Goal: Task Accomplishment & Management: Complete application form

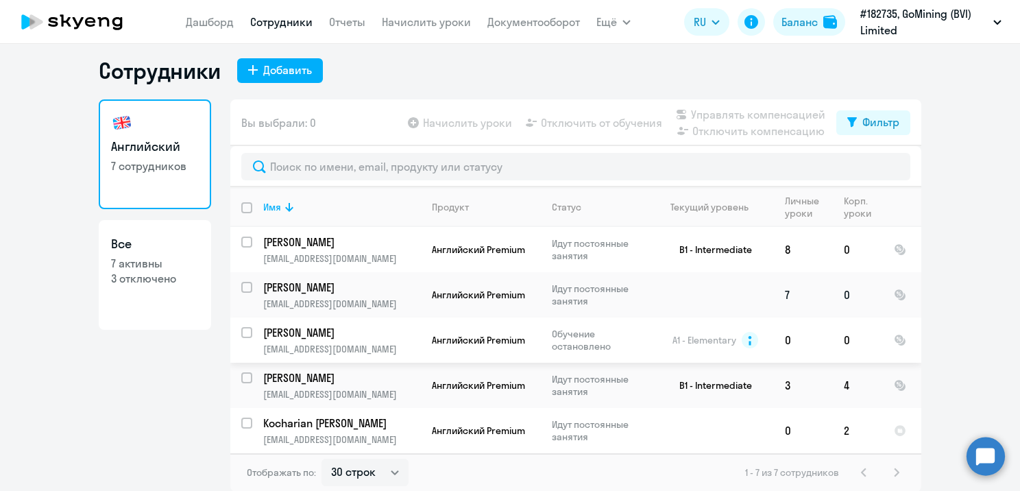
scroll to position [8, 0]
click at [895, 470] on div "1 - 7 из 7 сотрудников" at bounding box center [825, 471] width 160 height 16
click at [891, 471] on div "1 - 7 из 7 сотрудников" at bounding box center [825, 471] width 160 height 16
click at [392, 472] on select "30 строк 50 строк 100 строк" at bounding box center [365, 471] width 87 height 27
select select "100"
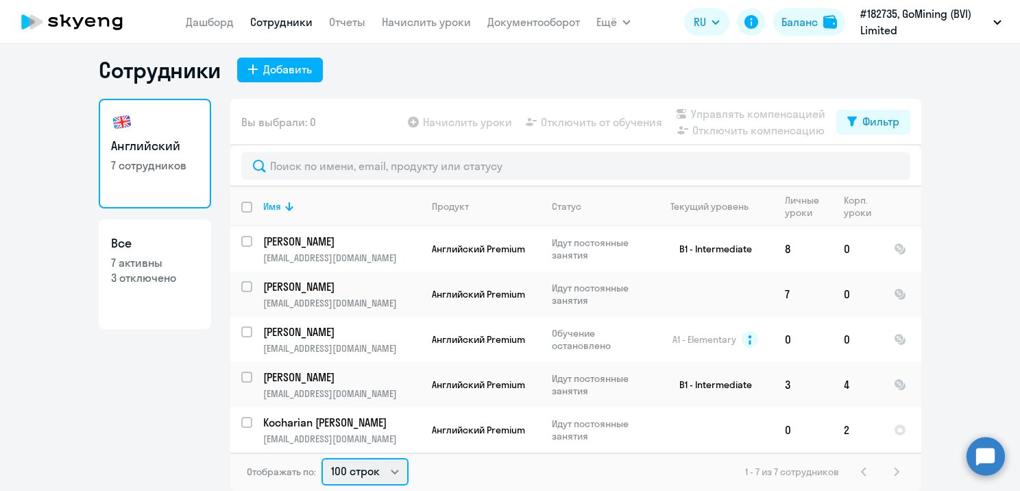
click at [322, 458] on select "30 строк 50 строк 100 строк" at bounding box center [365, 471] width 87 height 27
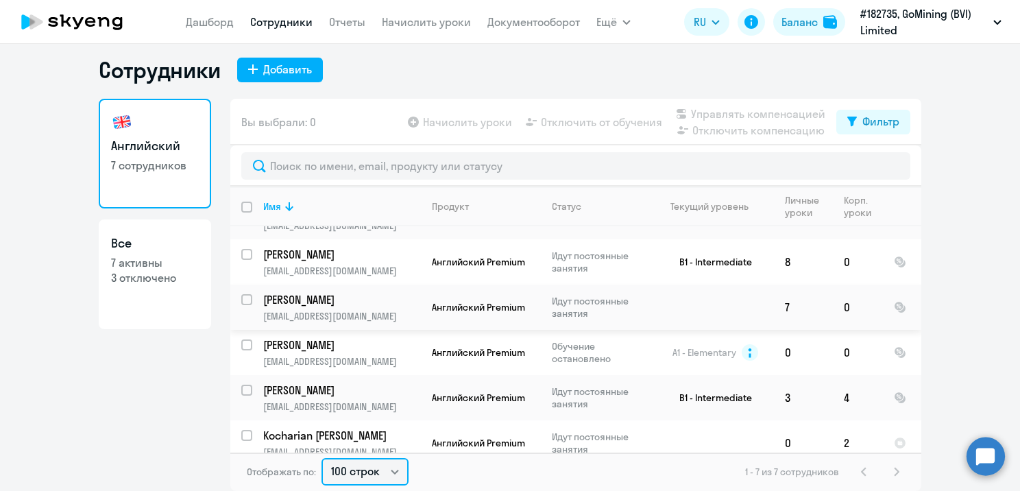
scroll to position [93, 0]
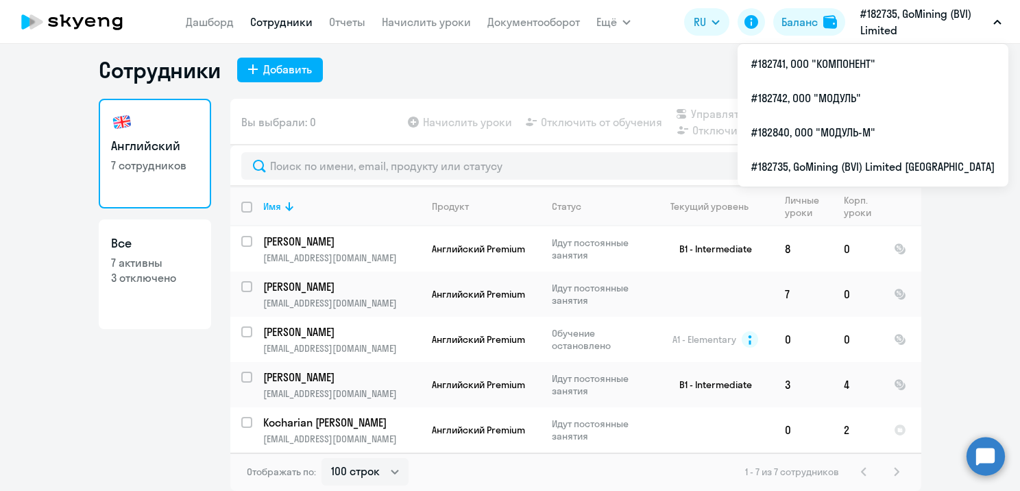
click at [960, 27] on p "#182735, GoMining (BVI) Limited [GEOGRAPHIC_DATA]" at bounding box center [924, 21] width 128 height 33
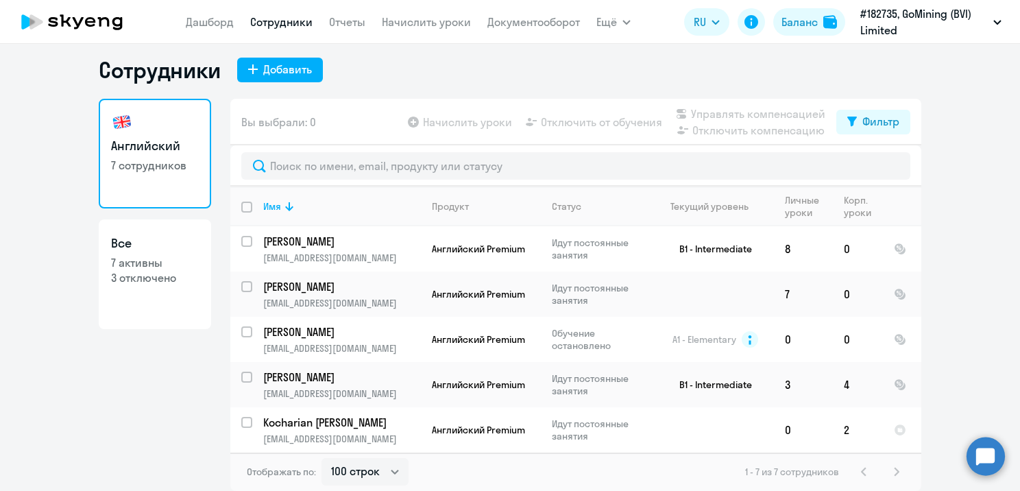
click at [943, 29] on p "#182735, GoMining (BVI) Limited [GEOGRAPHIC_DATA]" at bounding box center [924, 21] width 128 height 33
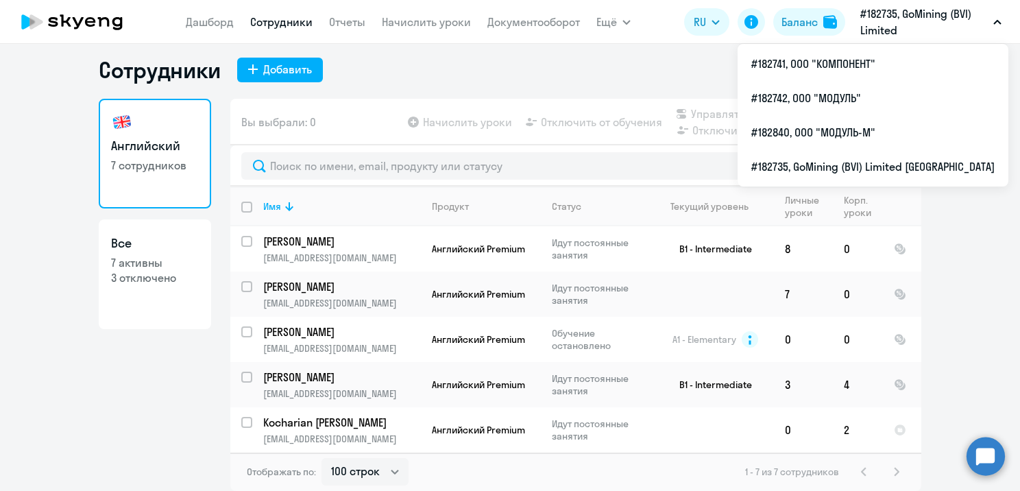
click at [915, 25] on p "#182735, GoMining (BVI) Limited [GEOGRAPHIC_DATA]" at bounding box center [924, 21] width 128 height 33
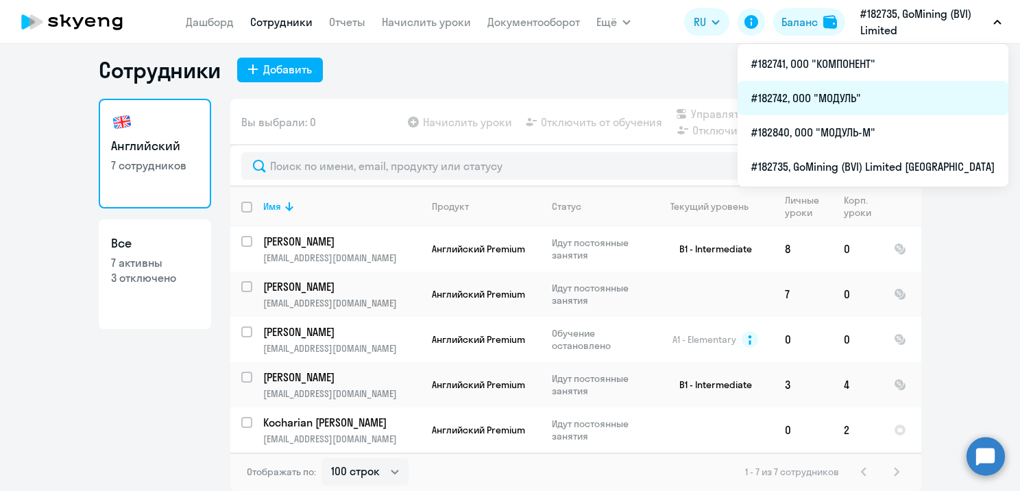
click at [834, 89] on li "#182742, ООО "МОДУЛЬ"" at bounding box center [873, 98] width 271 height 34
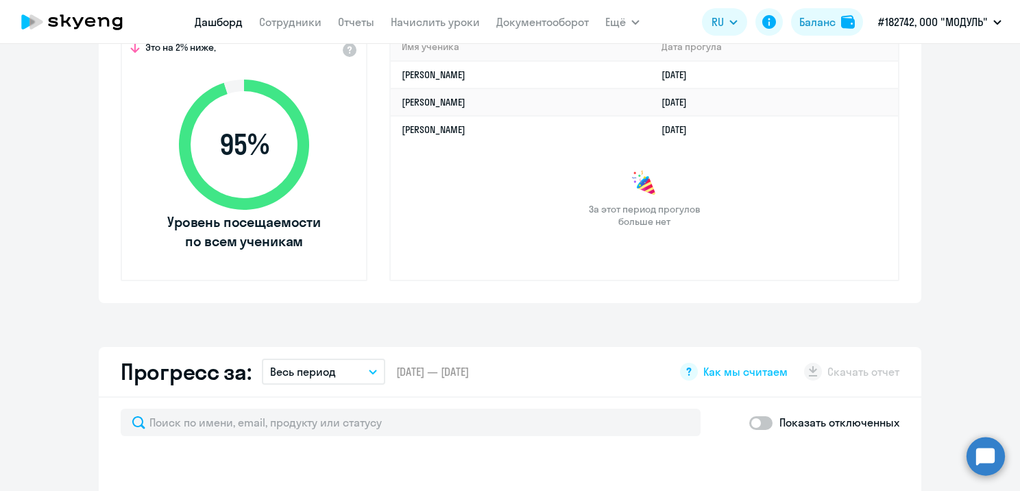
select select "30"
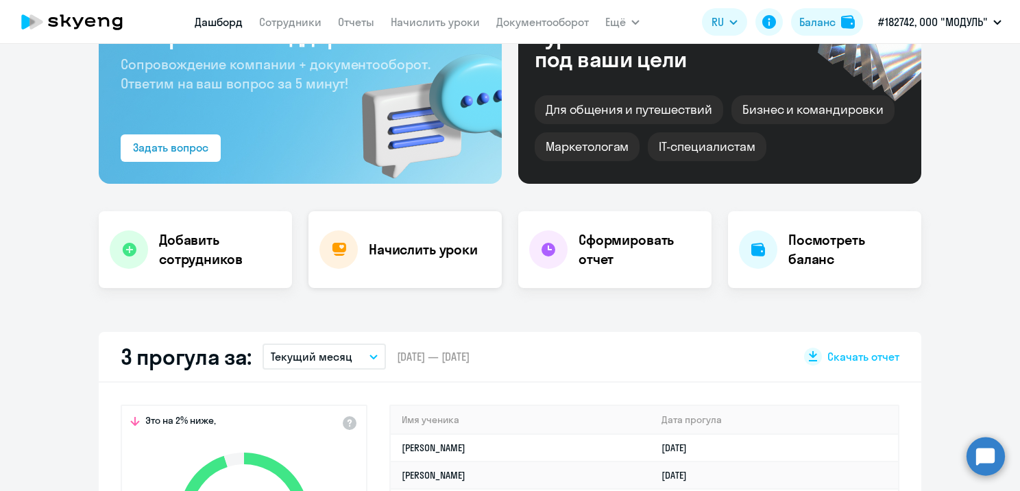
scroll to position [77, 0]
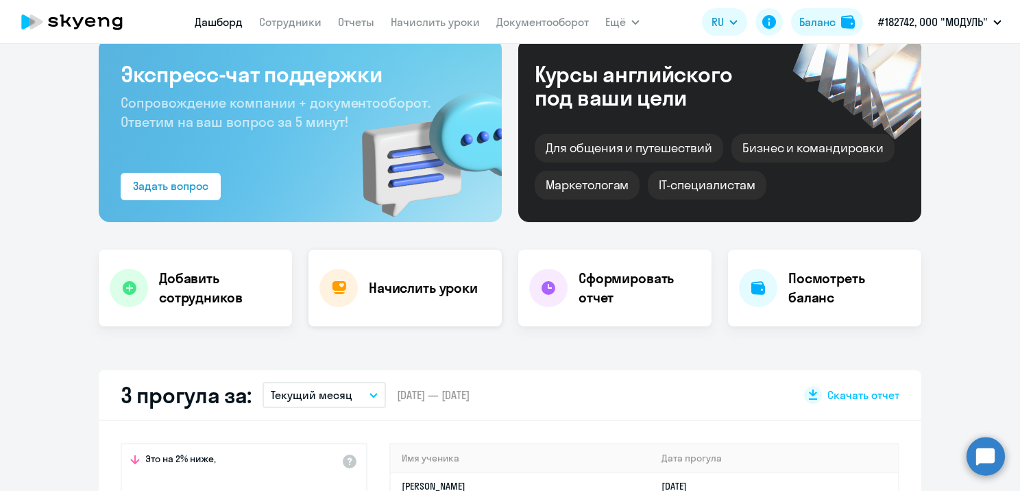
click at [393, 281] on h4 "Начислить уроки" at bounding box center [423, 287] width 109 height 19
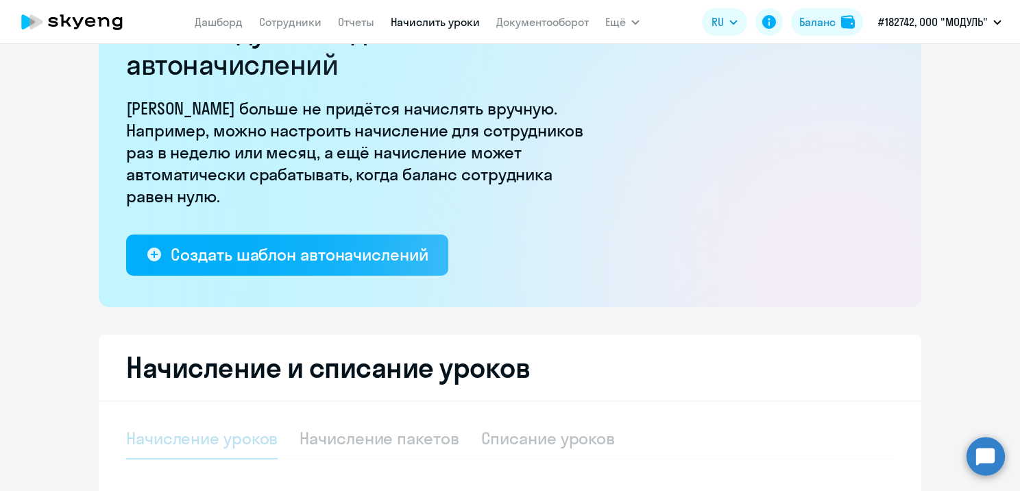
select select "10"
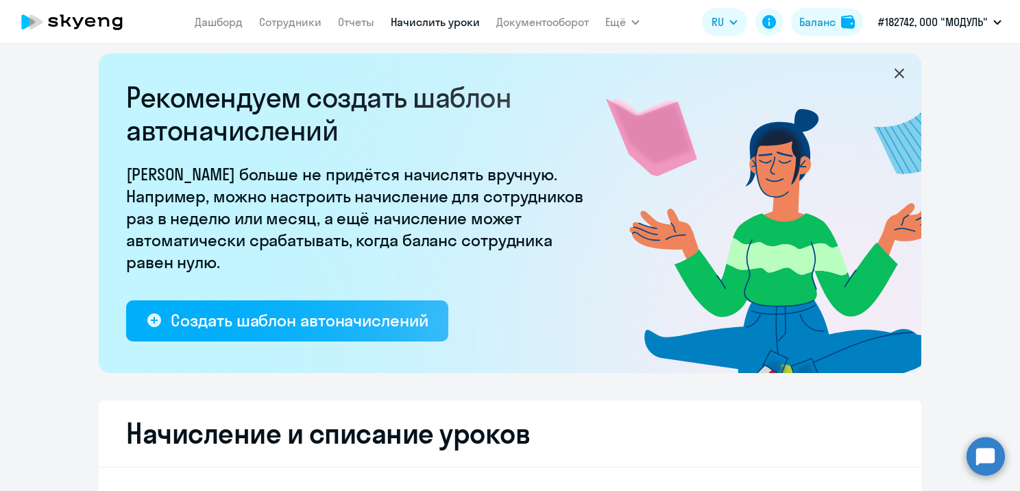
scroll to position [8, 0]
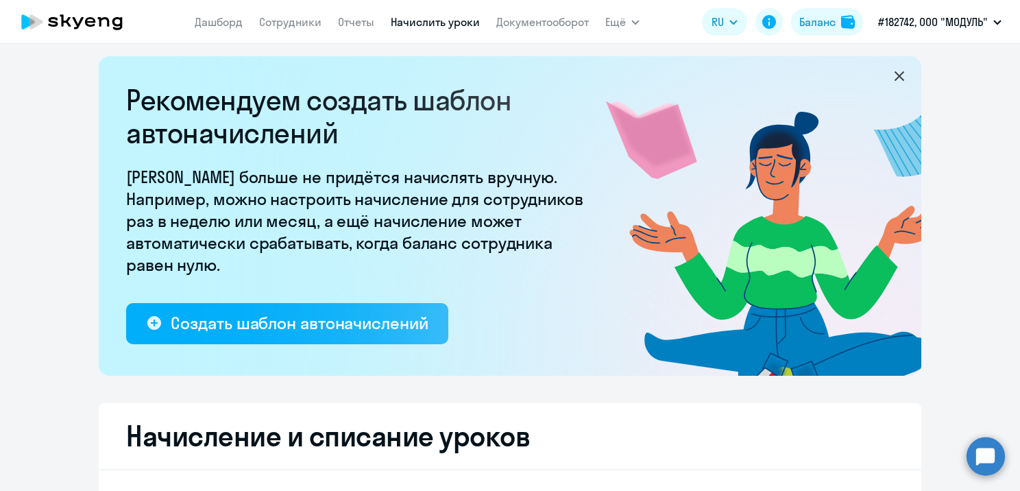
click at [299, 30] on nav "[PERSON_NAME] Отчеты Начислить уроки Документооборот" at bounding box center [392, 21] width 394 height 27
click at [304, 19] on link "Сотрудники" at bounding box center [290, 22] width 62 height 14
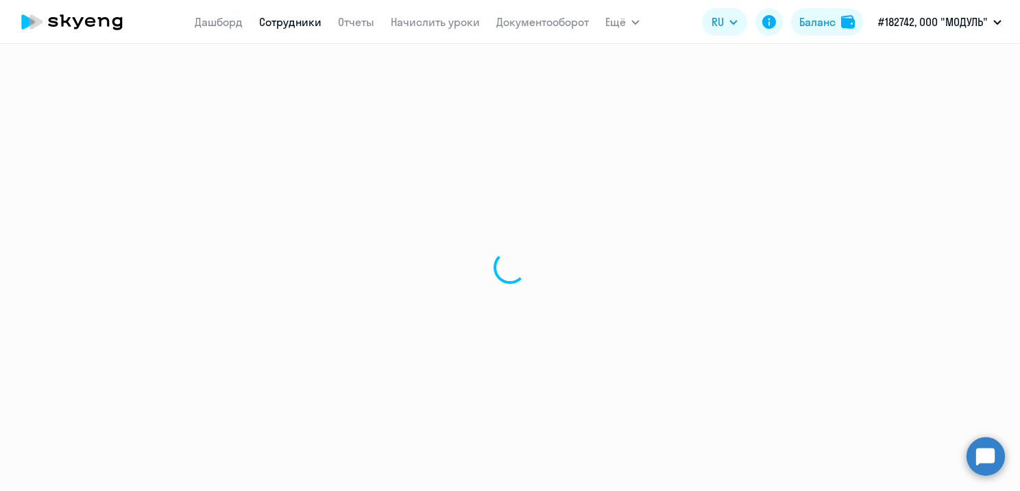
select select "30"
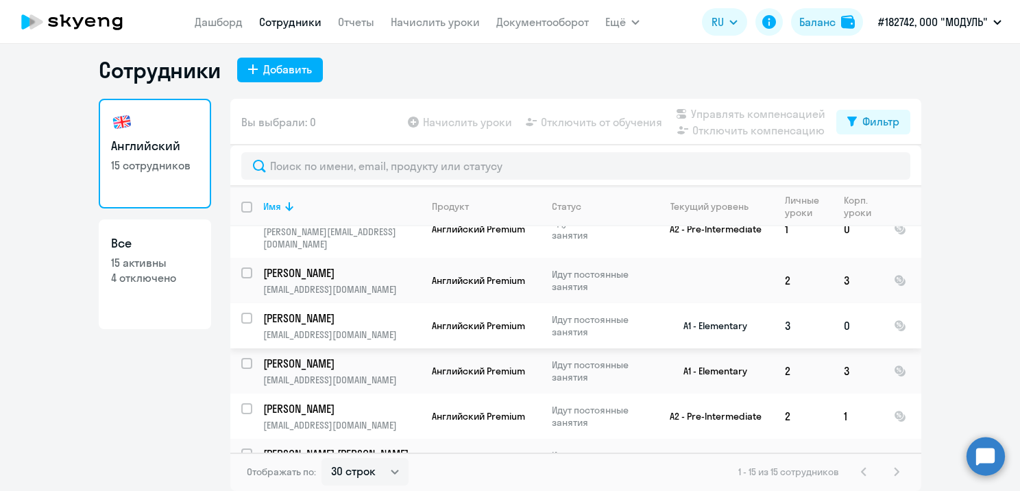
scroll to position [457, 0]
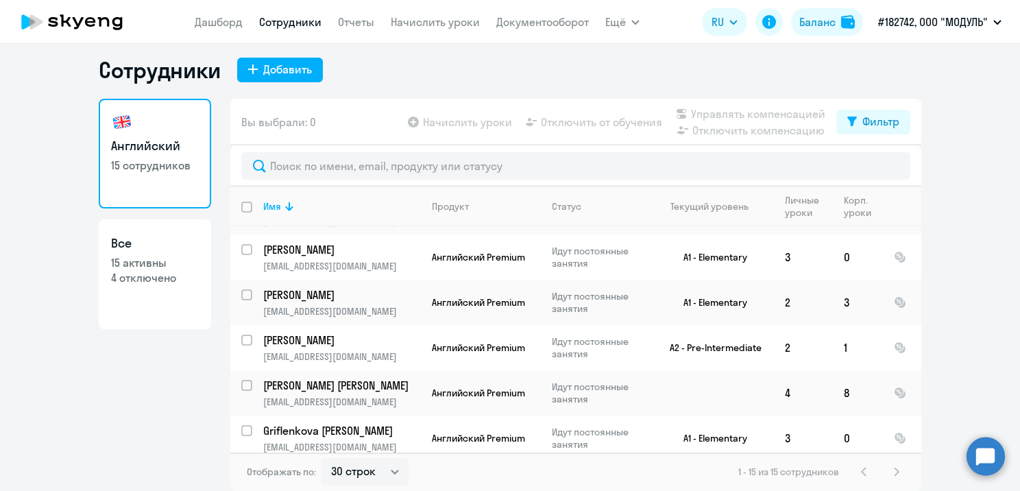
click at [165, 279] on p "4 отключено" at bounding box center [155, 277] width 88 height 15
select select "30"
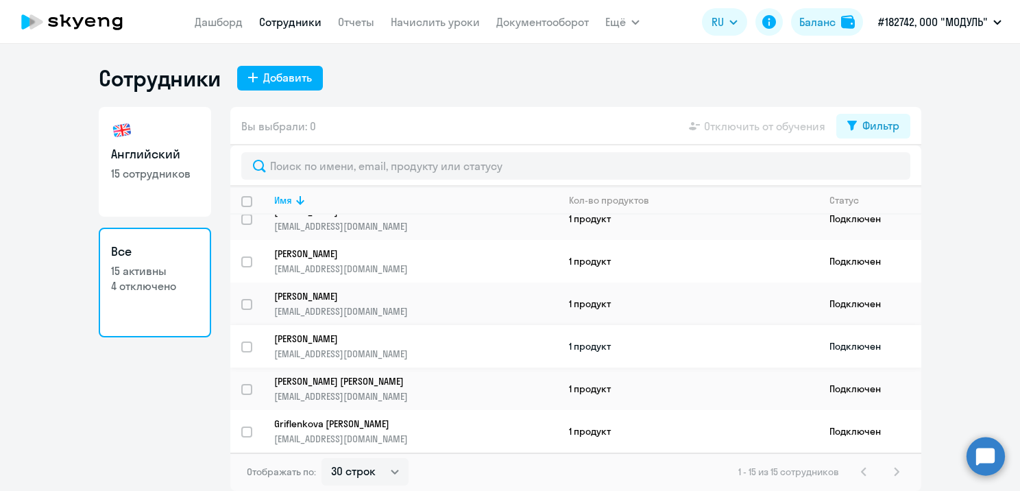
scroll to position [407, 0]
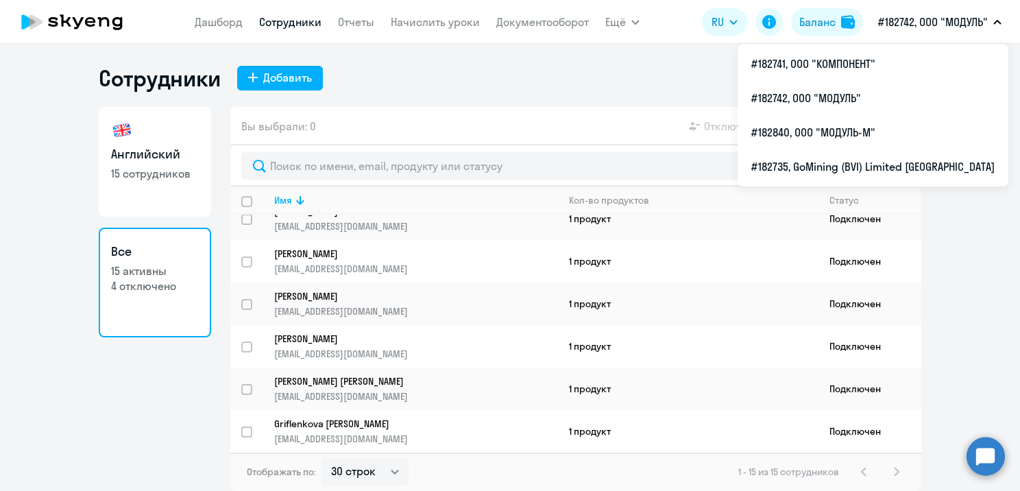
click at [925, 10] on button "#182742, ООО "МОДУЛЬ"" at bounding box center [939, 21] width 137 height 33
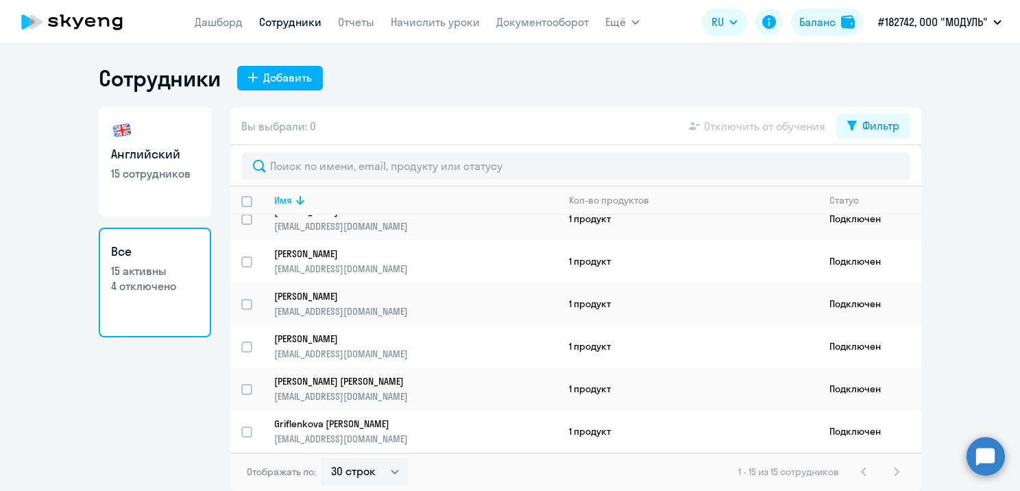
click at [917, 28] on p "#182742, ООО "МОДУЛЬ"" at bounding box center [933, 22] width 110 height 16
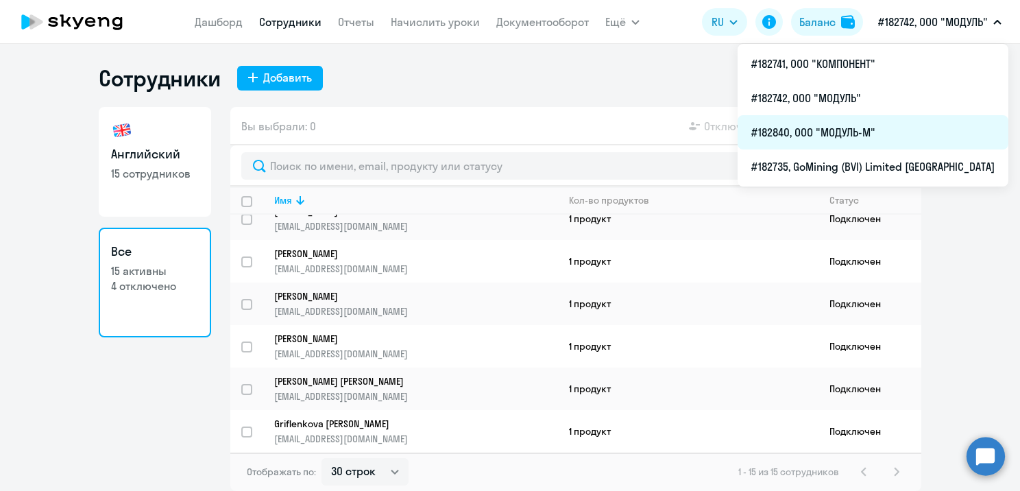
click at [873, 136] on li "#182840, ООО "МОДУЛЬ-М"" at bounding box center [873, 132] width 271 height 34
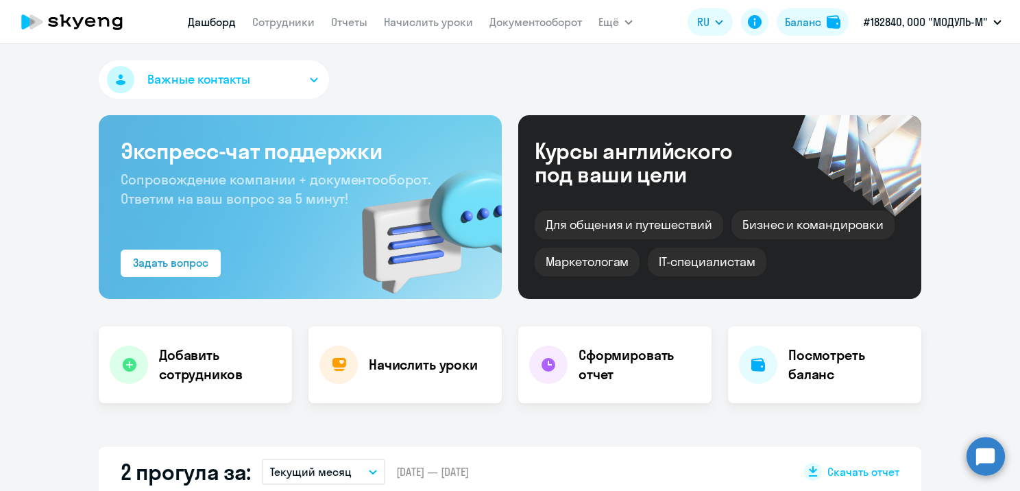
select select "30"
click at [275, 33] on nav "[PERSON_NAME] Отчеты Начислить уроки Документооборот" at bounding box center [385, 21] width 394 height 27
click at [278, 24] on link "Сотрудники" at bounding box center [283, 22] width 62 height 14
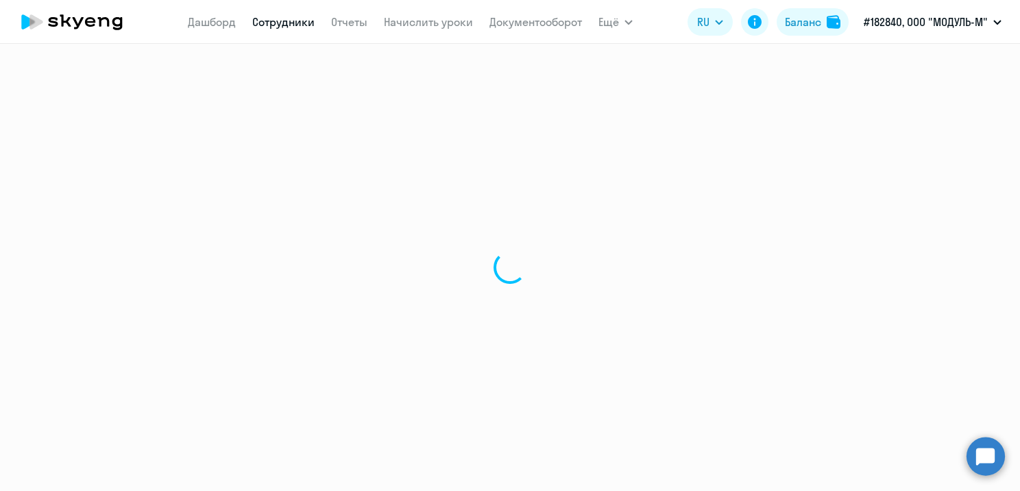
select select "30"
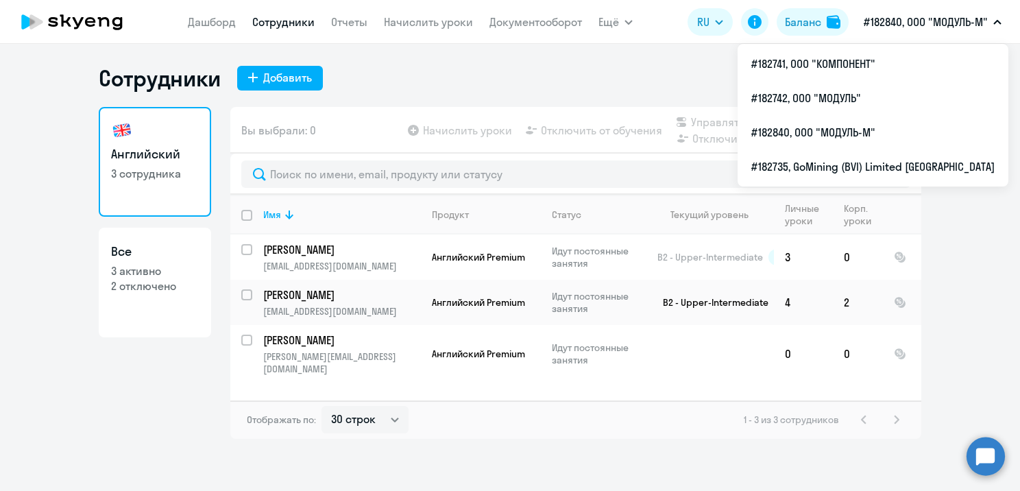
click at [900, 27] on p "#182840, ООО "МОДУЛЬ-М"" at bounding box center [926, 22] width 124 height 16
click at [911, 29] on p "#182840, ООО "МОДУЛЬ-М"" at bounding box center [926, 22] width 124 height 16
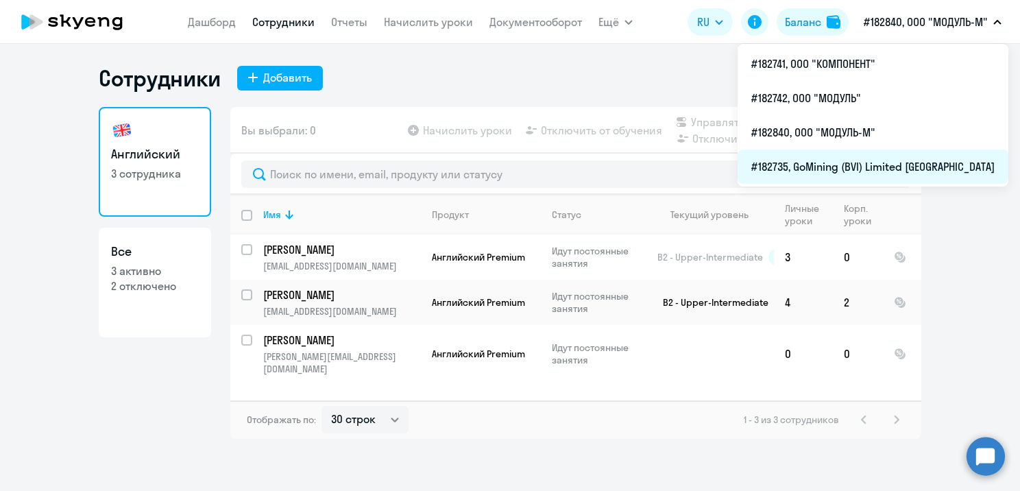
click at [862, 168] on li "#182735, GoMining (BVI) Limited [GEOGRAPHIC_DATA]" at bounding box center [873, 166] width 271 height 34
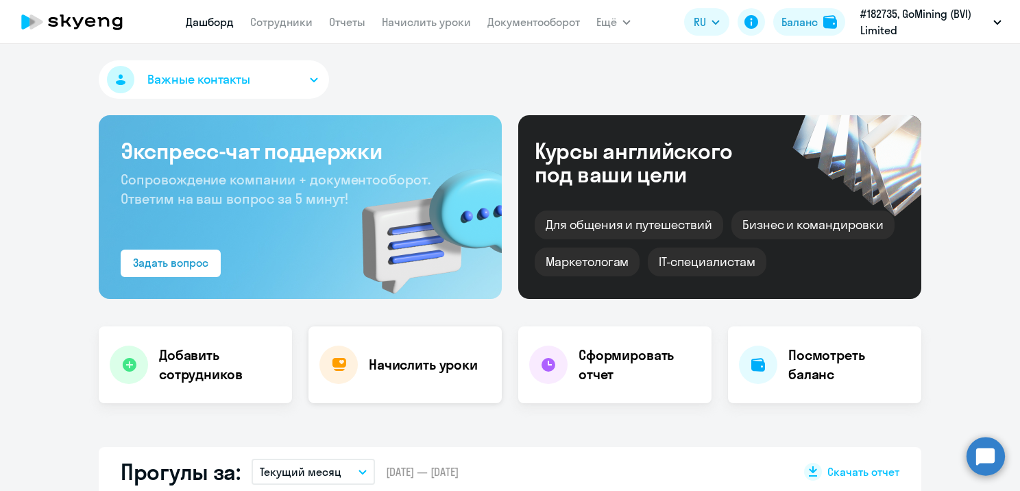
select select "30"
click at [284, 22] on link "Сотрудники" at bounding box center [281, 22] width 62 height 14
select select "30"
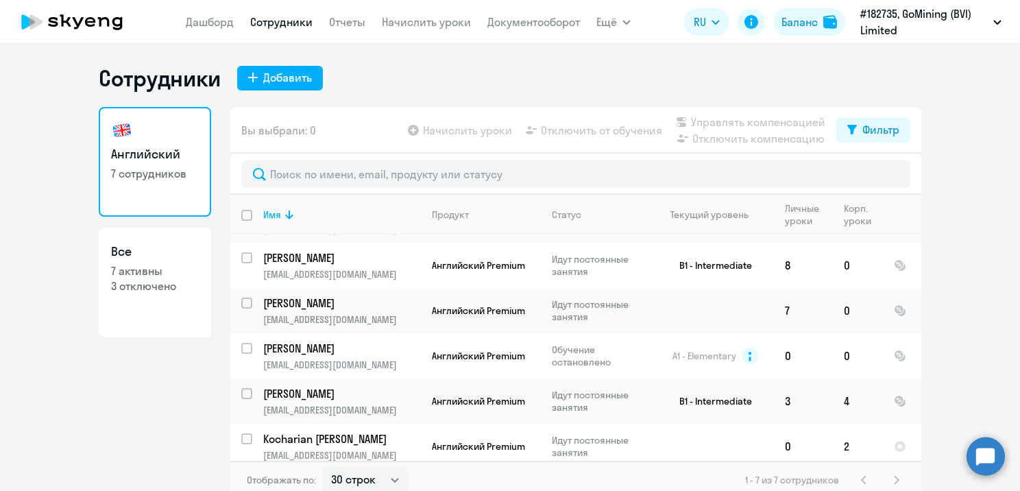
scroll to position [93, 0]
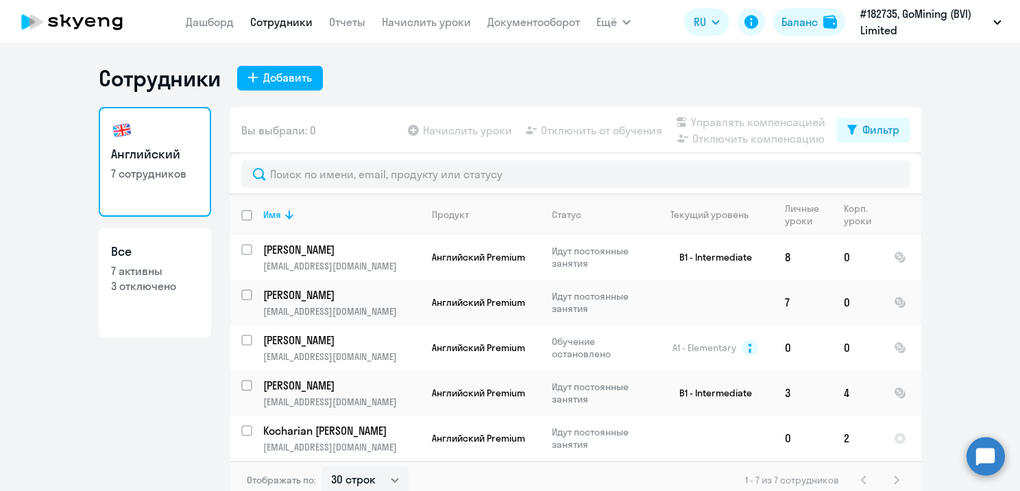
click at [930, 22] on p "#182735, GoMining (BVI) Limited [GEOGRAPHIC_DATA]" at bounding box center [924, 21] width 128 height 33
click at [925, 19] on p "#182735, GoMining (BVI) Limited [GEOGRAPHIC_DATA]" at bounding box center [924, 21] width 128 height 33
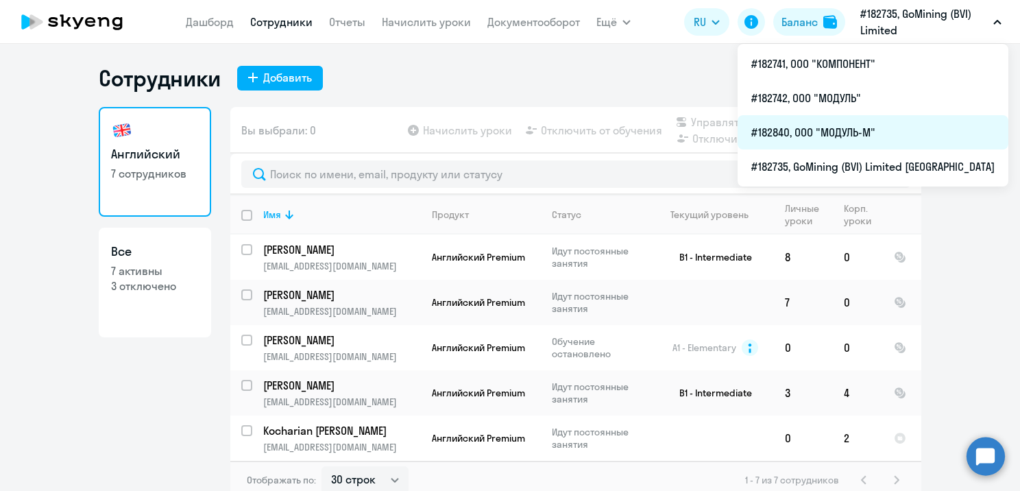
click at [857, 123] on li "#182840, ООО "МОДУЛЬ-М"" at bounding box center [873, 132] width 271 height 34
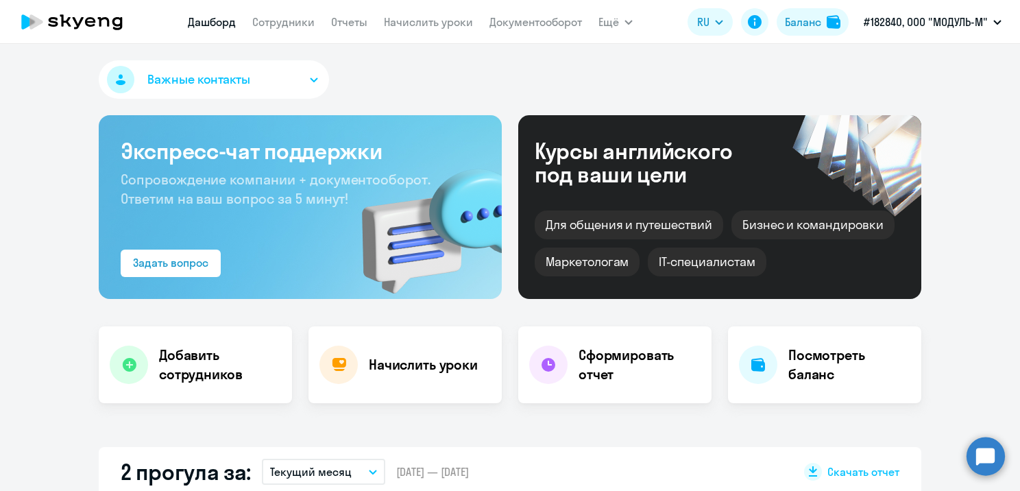
select select "30"
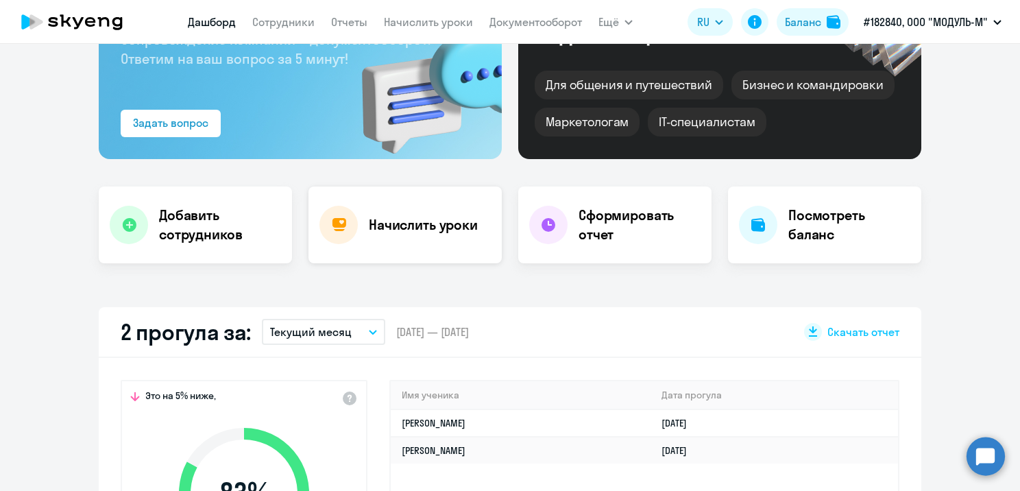
scroll to position [137, 0]
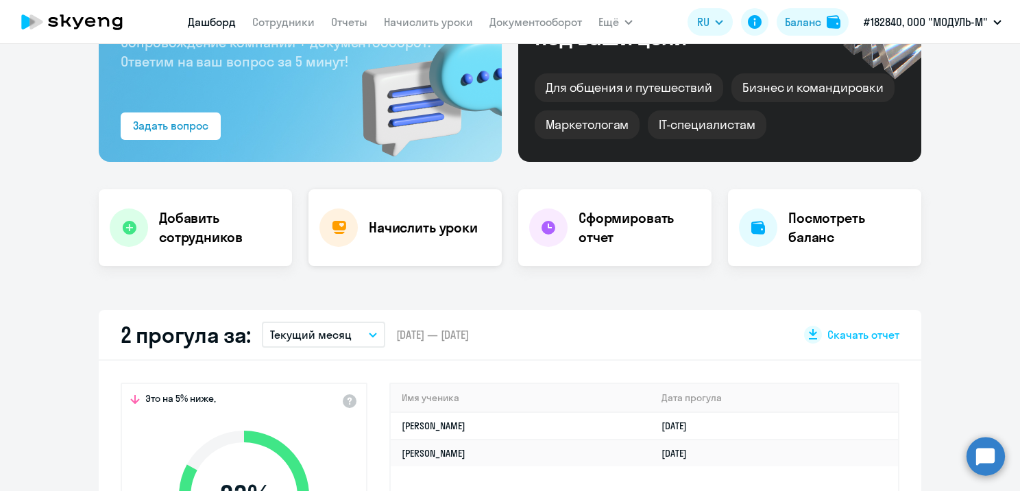
click at [402, 202] on div "Начислить уроки" at bounding box center [405, 227] width 193 height 77
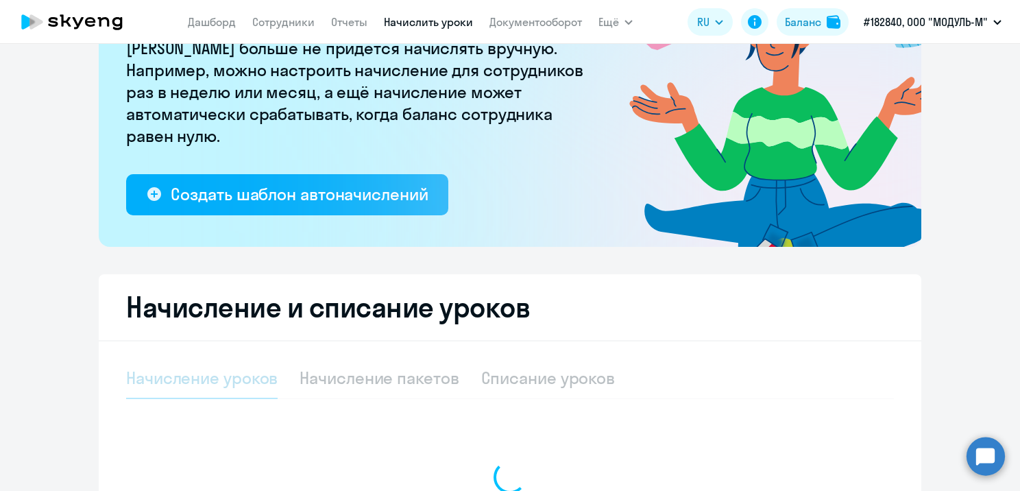
select select "10"
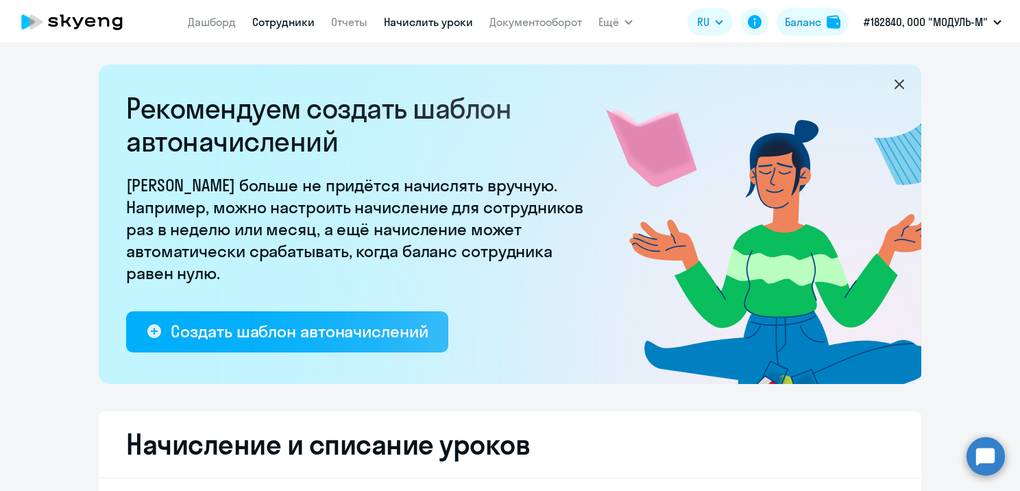
click at [294, 27] on link "Сотрудники" at bounding box center [283, 22] width 62 height 14
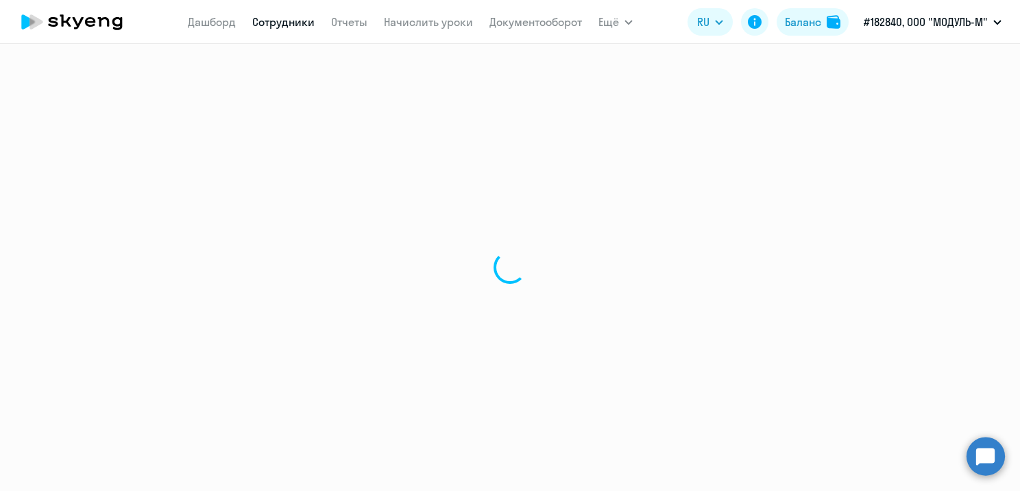
select select "30"
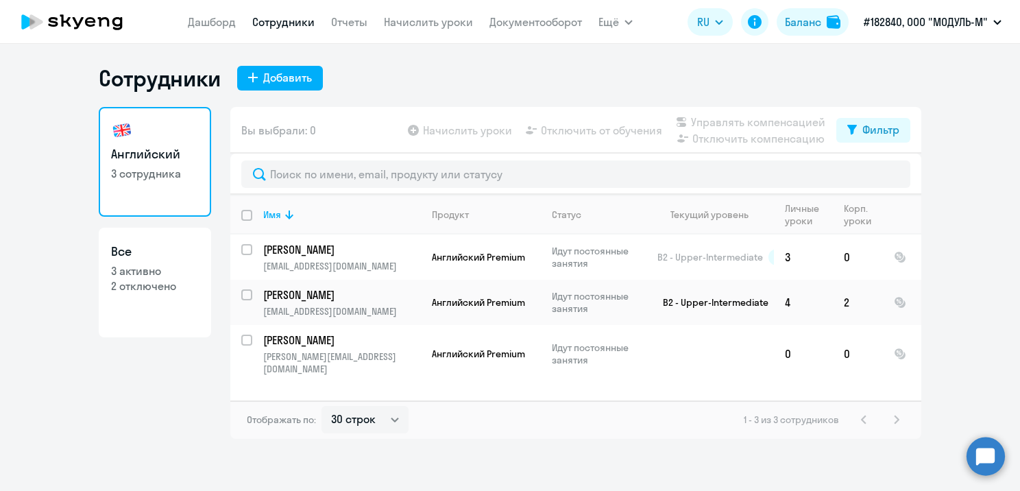
click at [304, 92] on div "Сотрудники Добавить Английский 3 сотрудника Все 3 активно 2 отключено Вы выбрал…" at bounding box center [510, 251] width 823 height 374
click at [302, 79] on div "Добавить" at bounding box center [287, 77] width 49 height 16
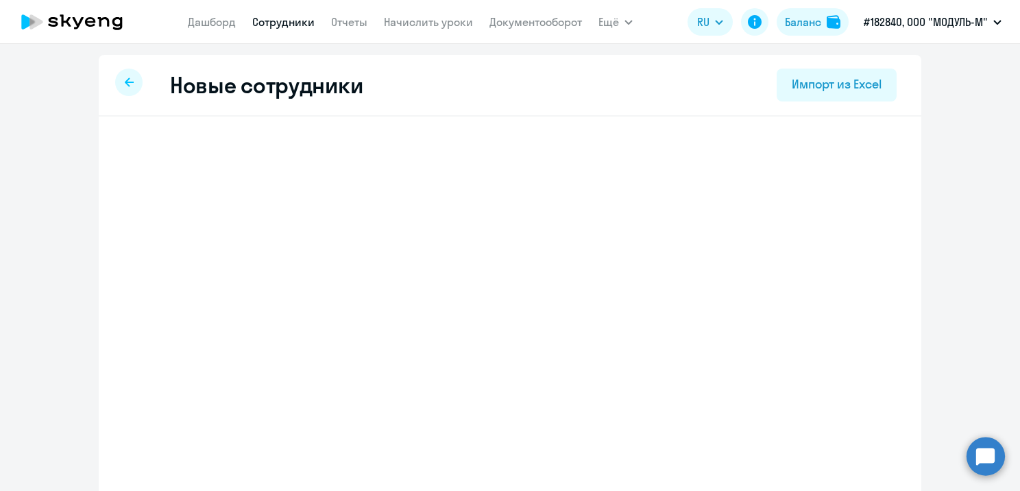
select select "english_adult_not_native_speaker"
select select "3"
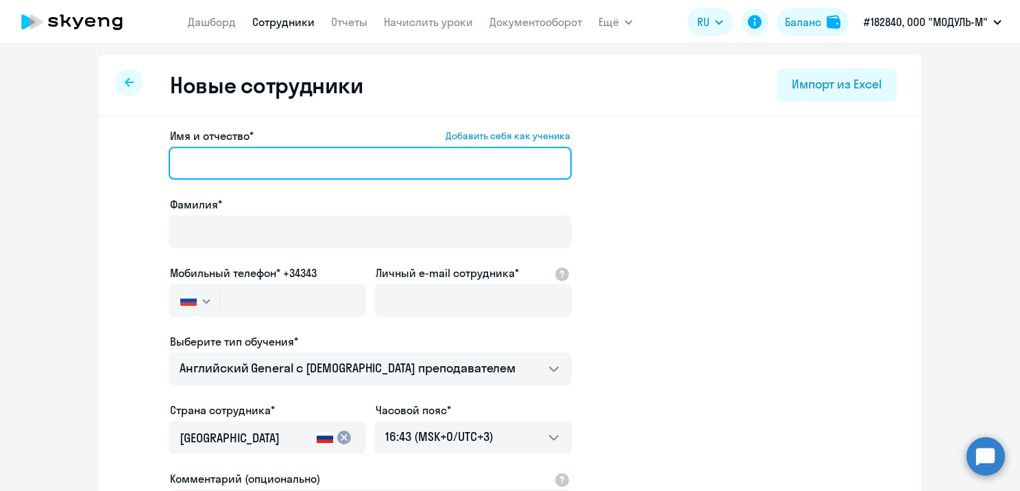
click at [274, 149] on input "Имя и отчество* Добавить себя как ученика" at bounding box center [370, 163] width 403 height 33
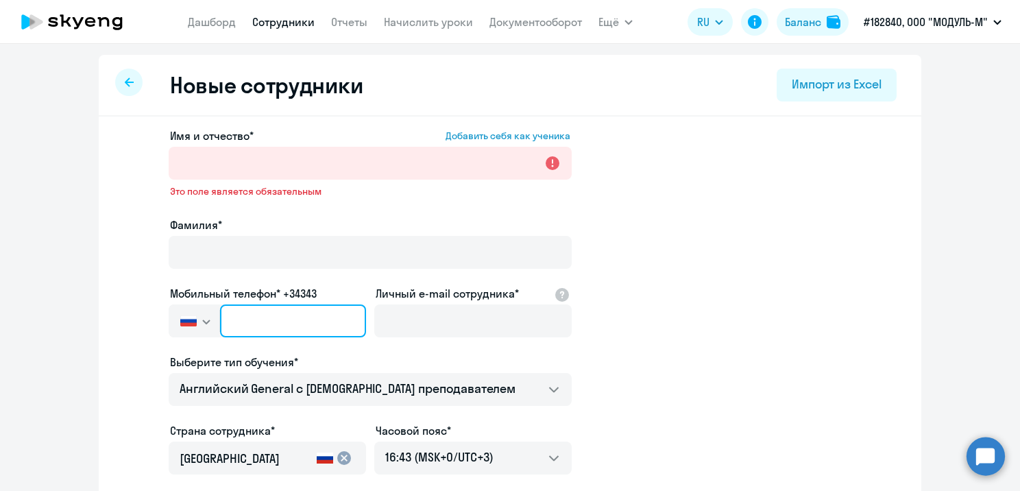
click at [296, 330] on input "text" at bounding box center [293, 320] width 146 height 33
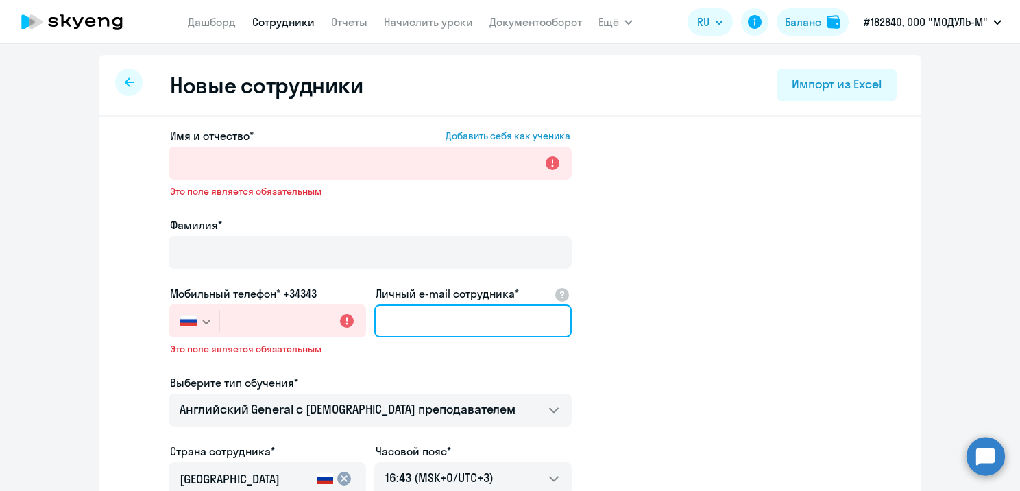
click at [454, 323] on input "Личный e-mail сотрудника*" at bounding box center [472, 320] width 197 height 33
paste input "[EMAIL_ADDRESS][DOMAIN_NAME]"
type input "[EMAIL_ADDRESS][DOMAIN_NAME]"
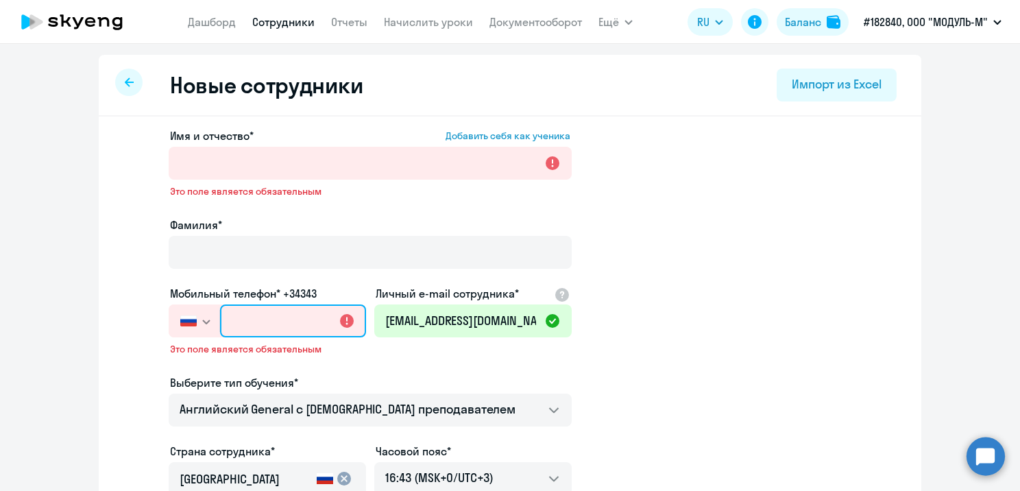
click at [250, 326] on input "text" at bounding box center [293, 320] width 146 height 33
click at [195, 315] on button "button" at bounding box center [194, 320] width 51 height 33
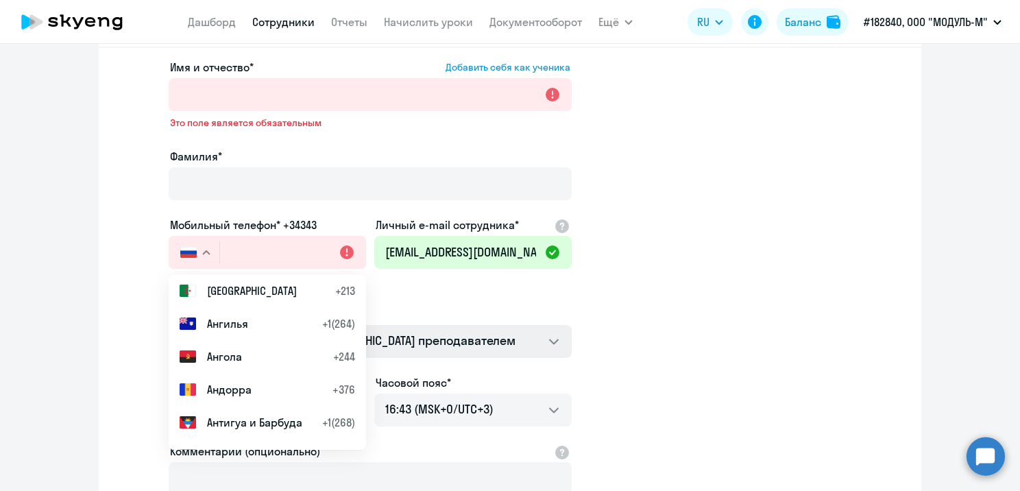
scroll to position [274, 0]
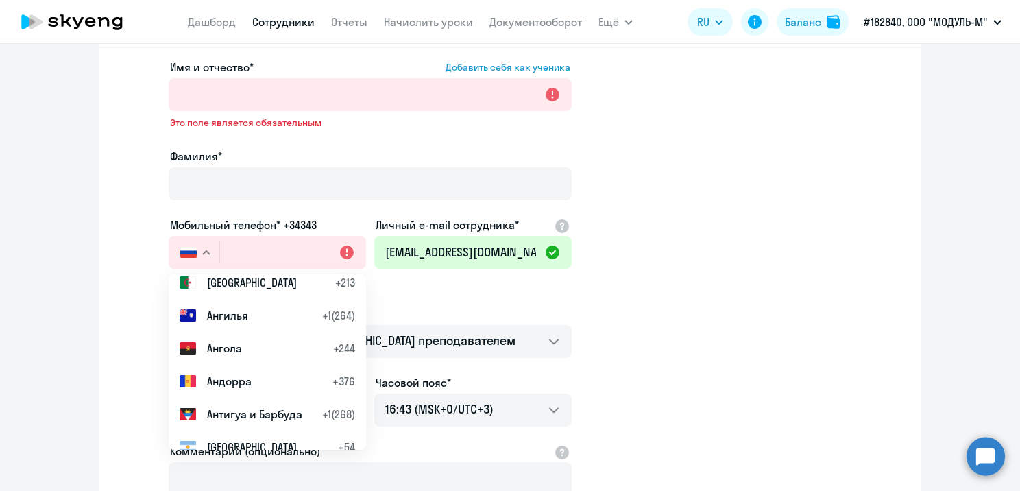
click at [573, 329] on app-new-student-form "Имя и отчество* Добавить себя как ученика Это поле является обязательным Фамили…" at bounding box center [510, 324] width 779 height 530
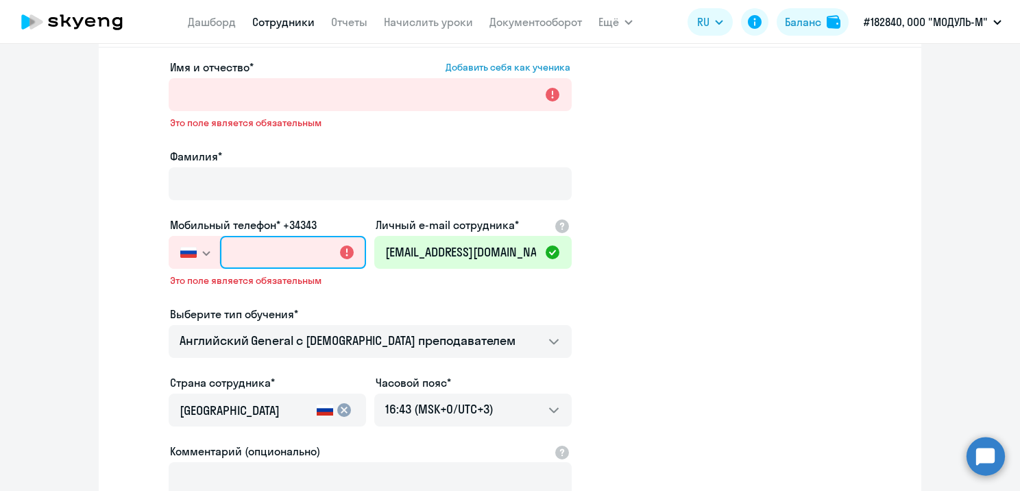
click at [296, 245] on input "text" at bounding box center [293, 252] width 146 height 33
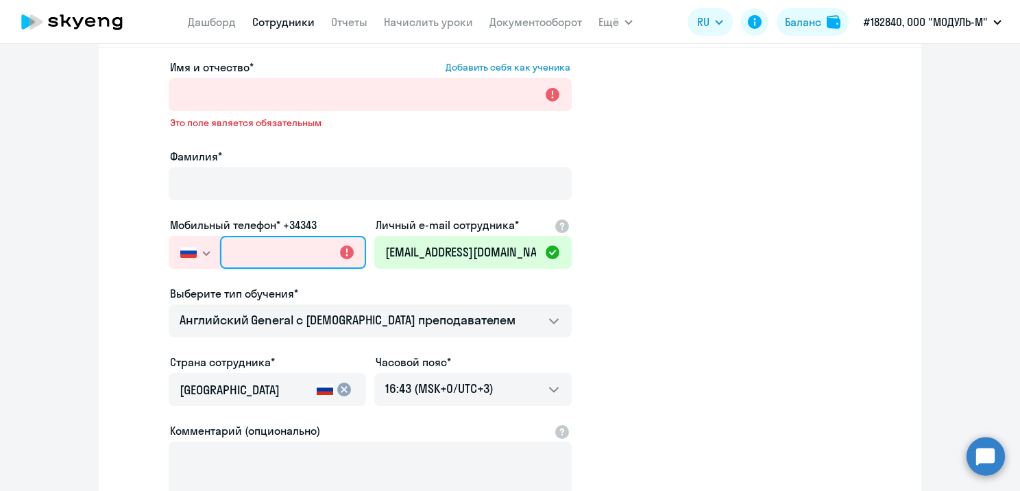
paste input "[PHONE_NUMBER]"
click at [512, 299] on div "Выберите тип обучения*" at bounding box center [370, 293] width 403 height 16
click at [265, 249] on input "[PHONE_NUMBER]" at bounding box center [293, 252] width 146 height 33
drag, startPoint x: 237, startPoint y: 250, endPoint x: 307, endPoint y: 257, distance: 70.3
click at [307, 257] on input "[PHONE_NUMBER]" at bounding box center [293, 252] width 146 height 33
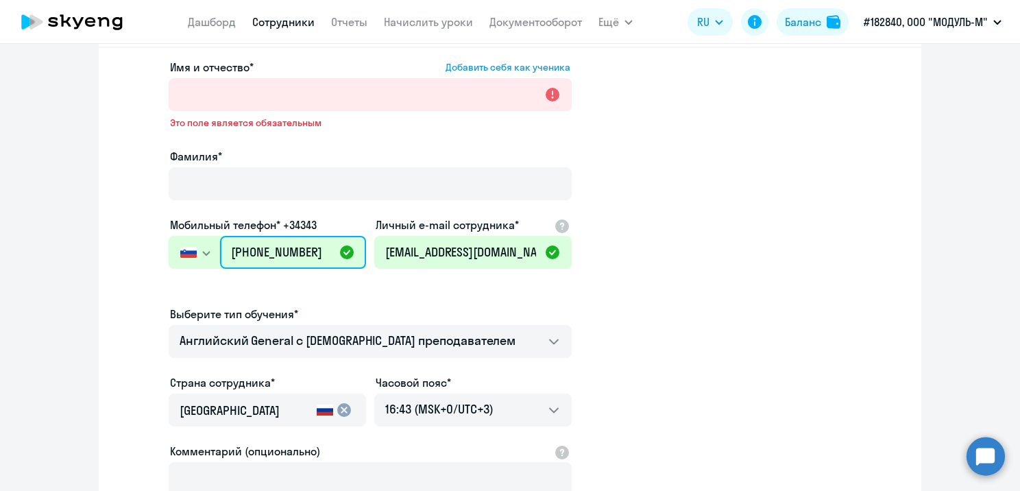
type input "+386 5"
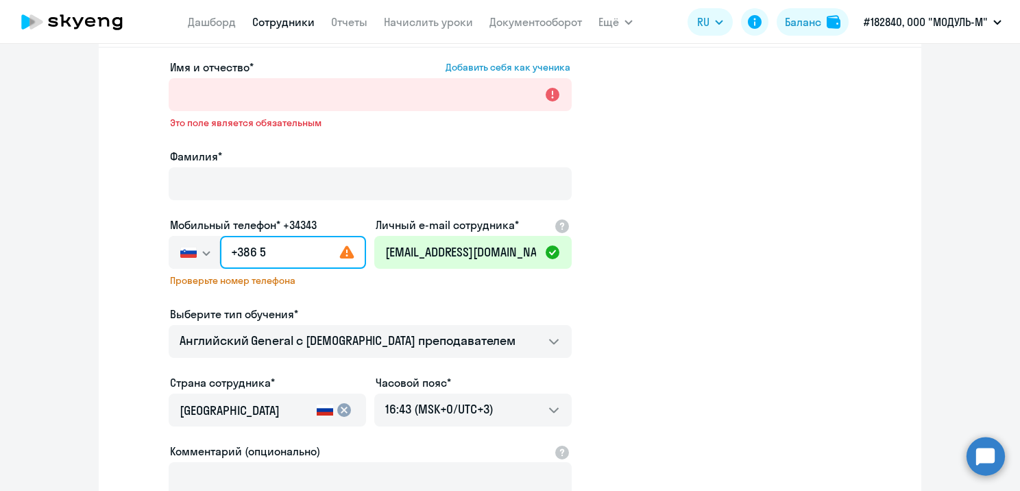
click at [319, 258] on input "+386 5" at bounding box center [293, 252] width 146 height 33
drag, startPoint x: 286, startPoint y: 250, endPoint x: 177, endPoint y: 251, distance: 109.0
click at [177, 251] on div "[GEOGRAPHIC_DATA] +7 [GEOGRAPHIC_DATA] +7 [GEOGRAPHIC_DATA] +380 [GEOGRAPHIC_DA…" at bounding box center [267, 252] width 197 height 33
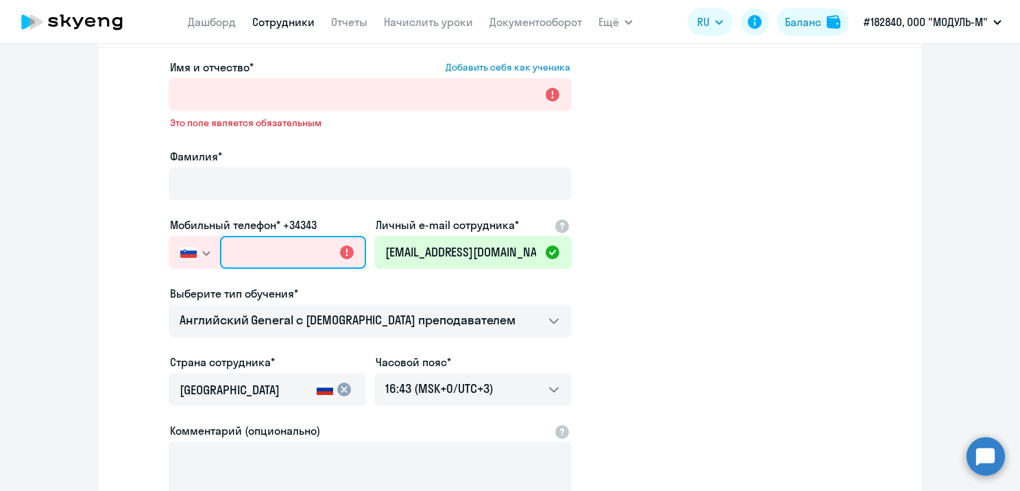
paste input "[PHONE_NUMBER]"
type input "[PHONE_NUMBER]"
click at [647, 294] on app-new-student-form "Имя и отчество* Добавить себя как ученика Это поле является обязательным Фамили…" at bounding box center [510, 313] width 779 height 509
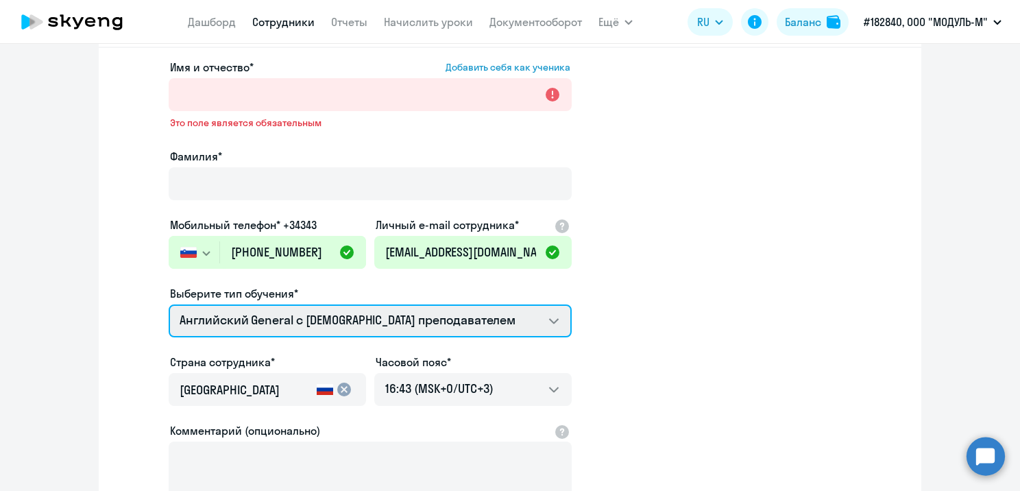
click at [335, 315] on select "Премиум английский с русскоговорящим преподавателем Английский General с [DEMOG…" at bounding box center [370, 320] width 403 height 33
select select "english_adult_not_native_speaker_premium"
click at [169, 304] on select "Премиум английский с русскоговорящим преподавателем Английский General с [DEMOG…" at bounding box center [370, 320] width 403 height 33
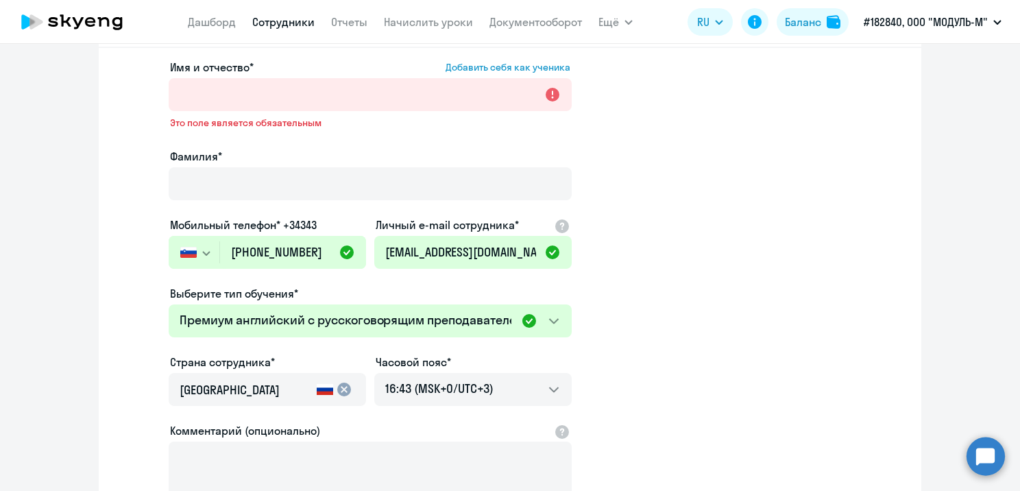
click at [606, 315] on app-new-student-form "Имя и отчество* Добавить себя как ученика Это поле является обязательным Фамили…" at bounding box center [510, 313] width 779 height 509
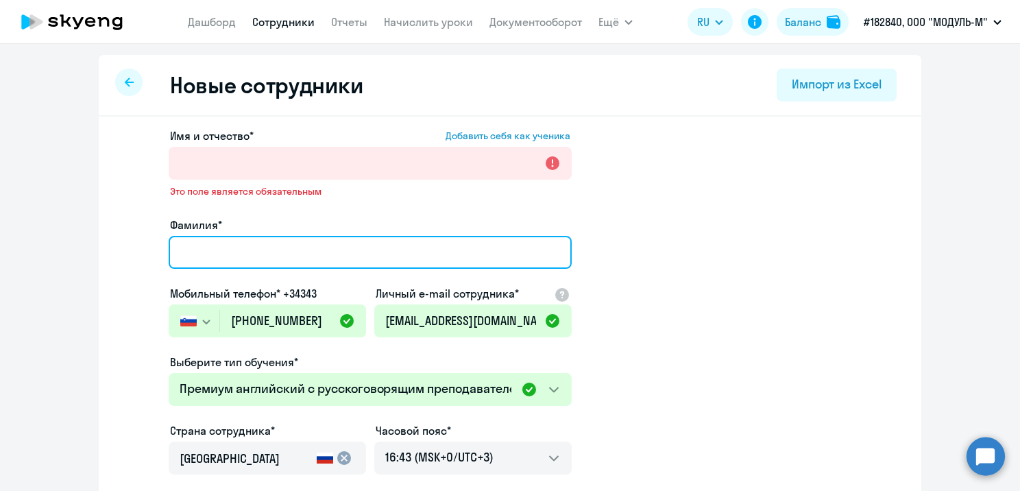
click at [317, 261] on input "Фамилия*" at bounding box center [370, 252] width 403 height 33
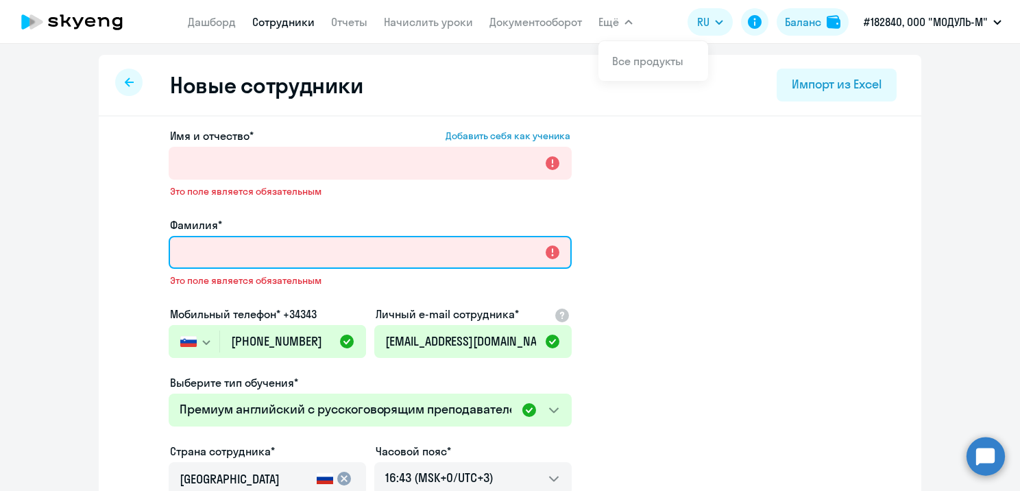
paste input "Sinyavskaya"
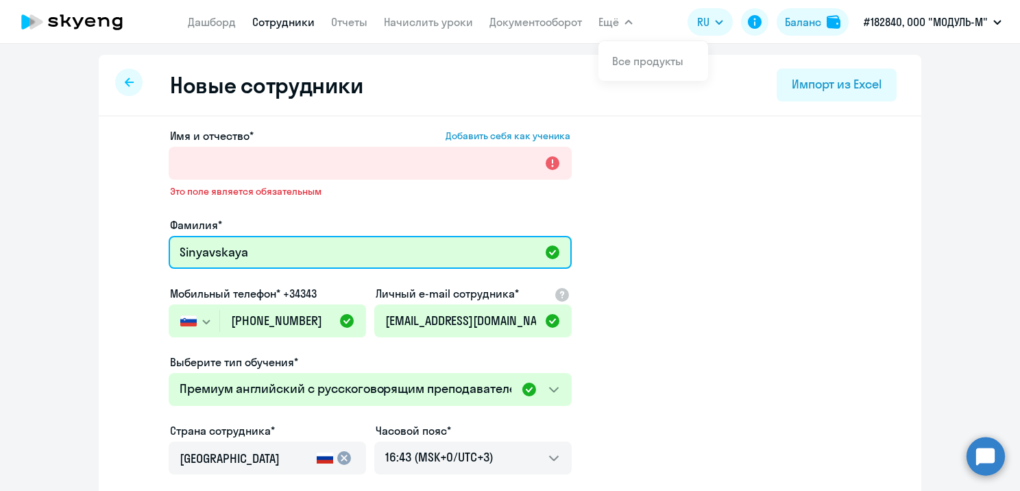
type input "Sinyavskaya"
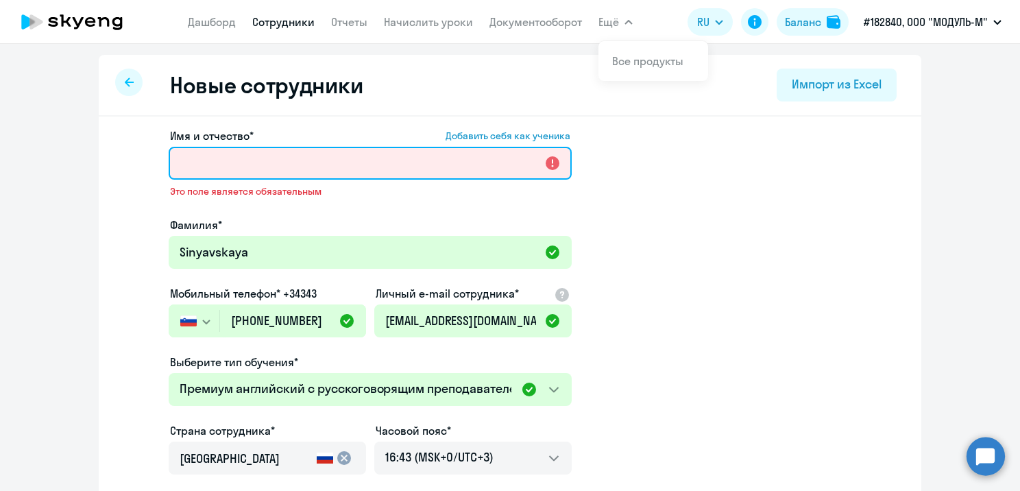
click at [271, 176] on input "Имя и отчество* Добавить себя как ученика" at bounding box center [370, 163] width 403 height 33
paste input "[GEOGRAPHIC_DATA]"
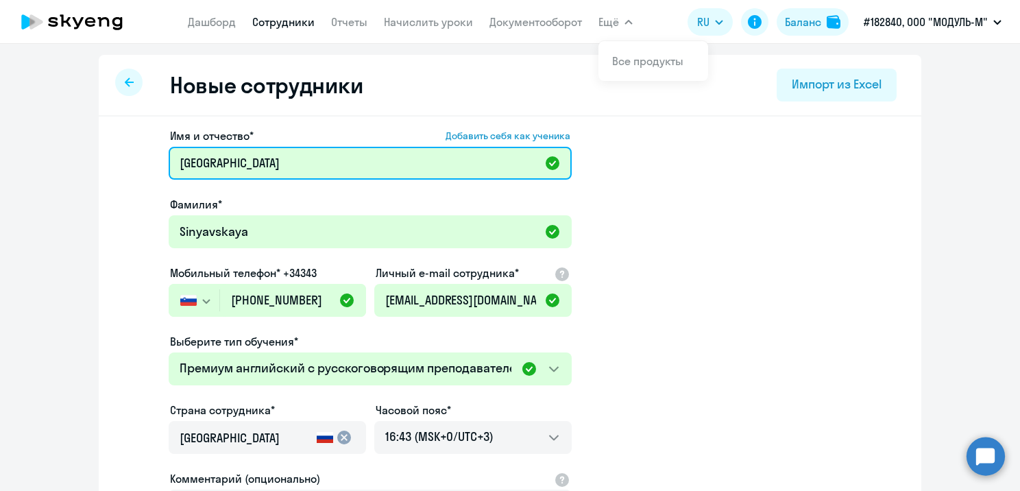
type input "[GEOGRAPHIC_DATA]"
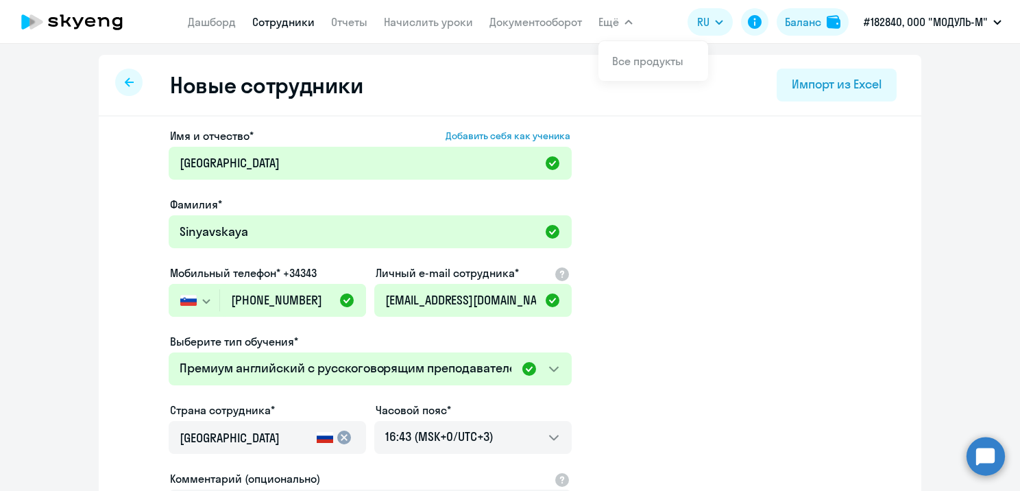
click at [649, 225] on app-new-student-form "Имя и отчество* Добавить себя как ученика [PERSON_NAME]* [PERSON_NAME] Мобильны…" at bounding box center [510, 372] width 779 height 489
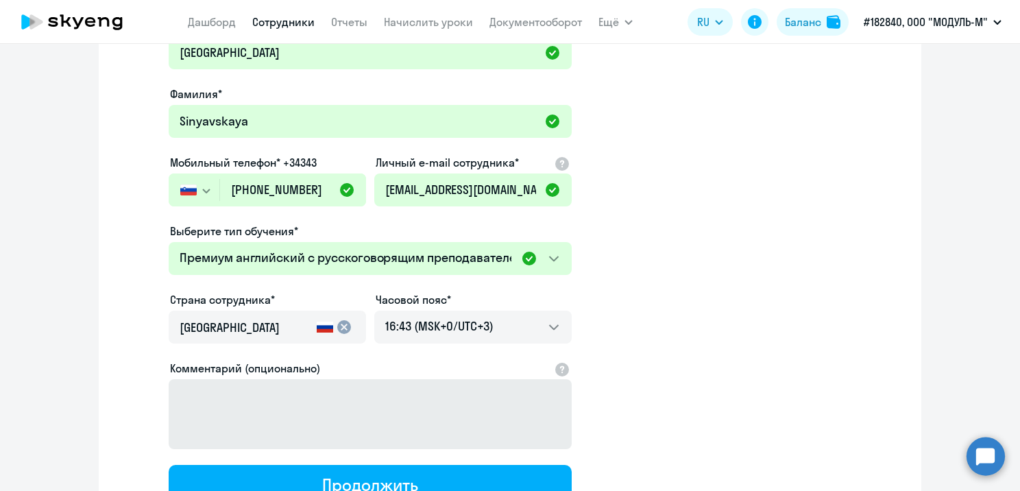
scroll to position [226, 0]
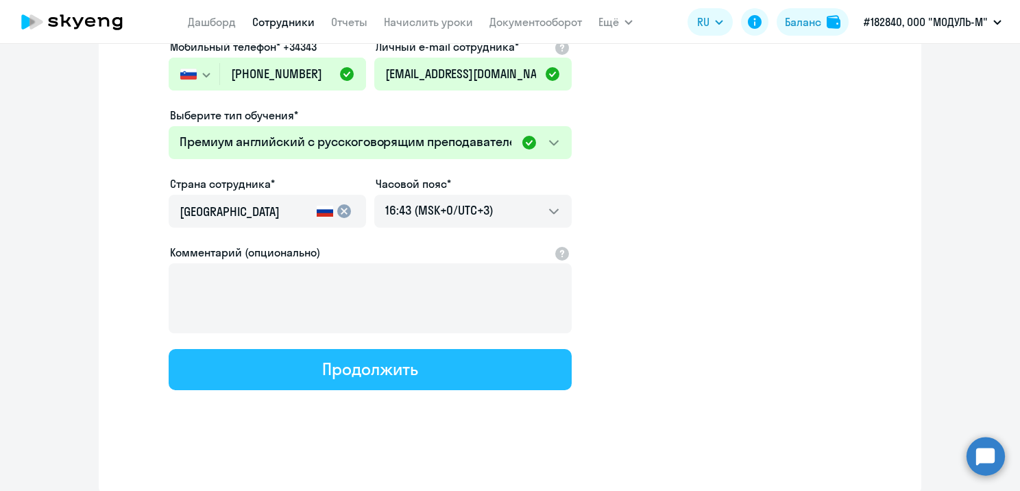
click at [307, 359] on button "Продолжить" at bounding box center [370, 369] width 403 height 41
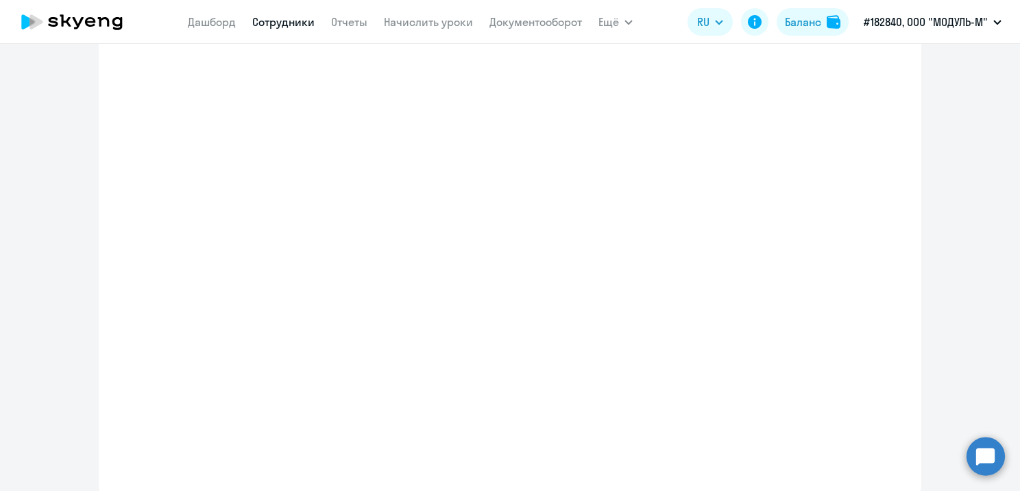
select select "english_adult_not_native_speaker_premium"
select select "3"
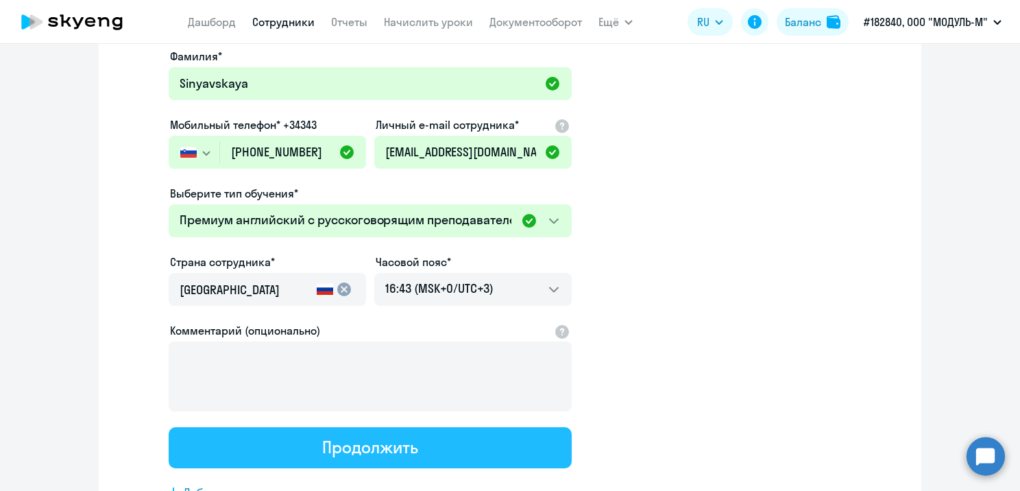
scroll to position [0, 0]
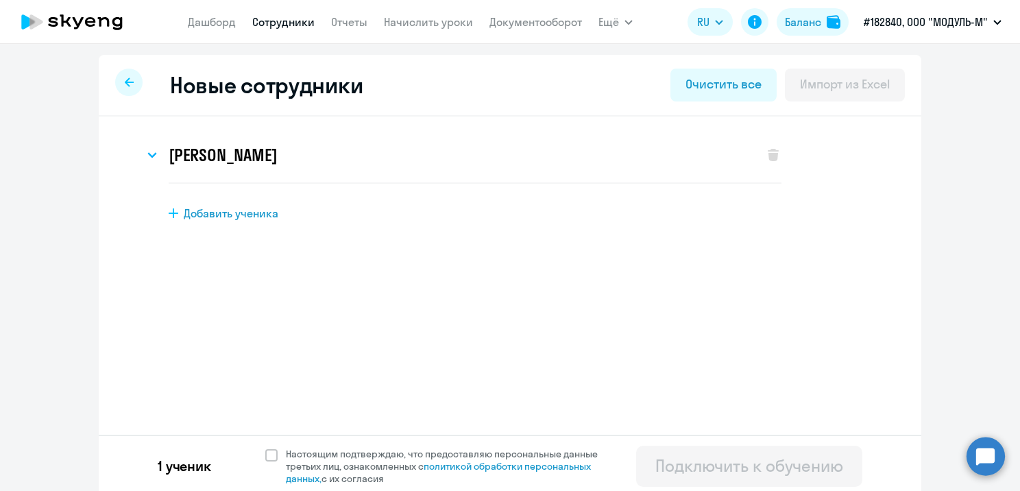
click at [126, 89] on div at bounding box center [128, 82] width 27 height 27
select select "30"
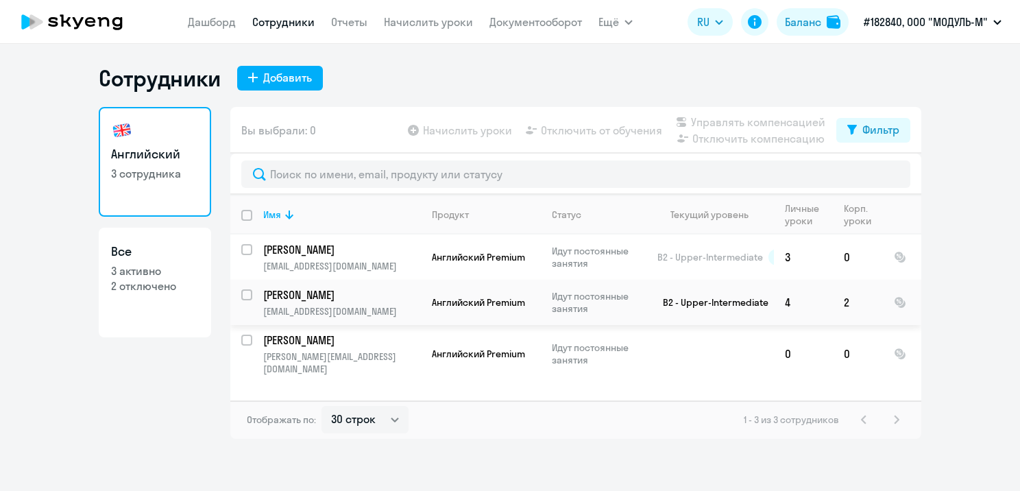
select select "30"
click at [170, 299] on link "Все 3 активно 2 отключено" at bounding box center [155, 283] width 112 height 110
select select "30"
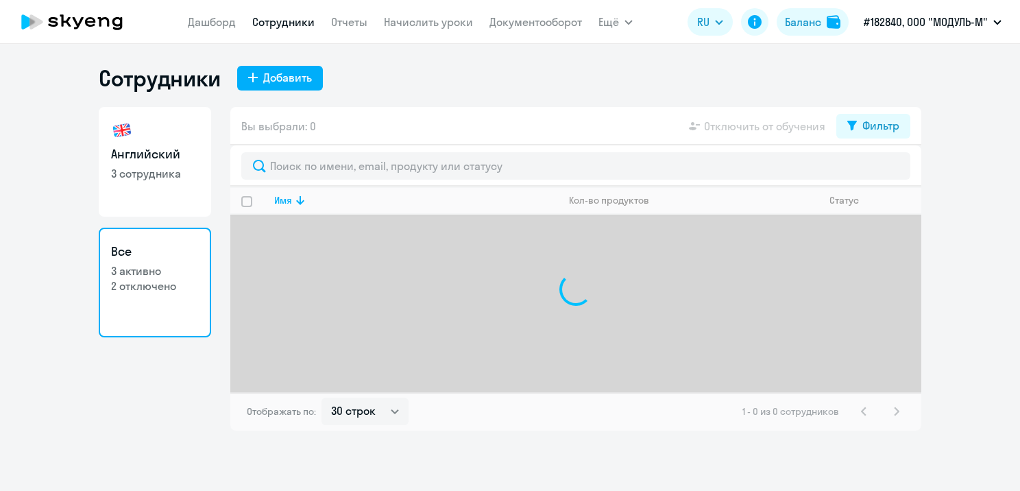
select select "30"
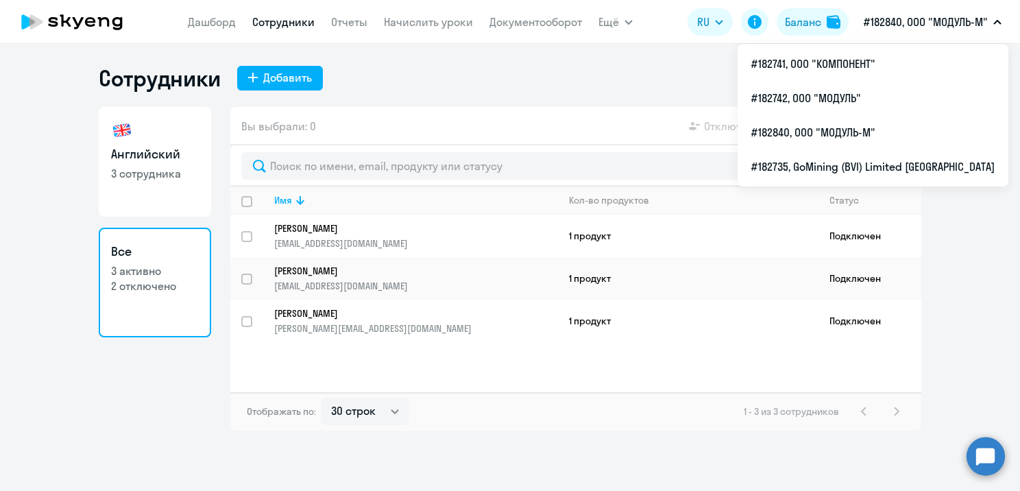
click at [930, 27] on p "#182840, ООО "МОДУЛЬ-М"" at bounding box center [926, 22] width 124 height 16
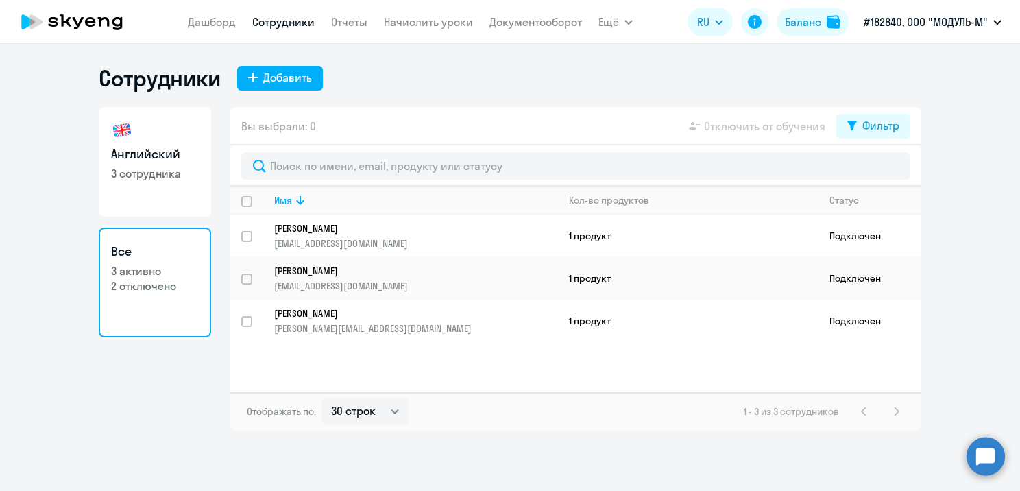
click at [930, 27] on p "#182840, ООО "МОДУЛЬ-М"" at bounding box center [926, 22] width 124 height 16
click at [424, 69] on div "Сотрудники Добавить" at bounding box center [510, 77] width 823 height 27
click at [274, 77] on div "Добавить" at bounding box center [287, 77] width 49 height 16
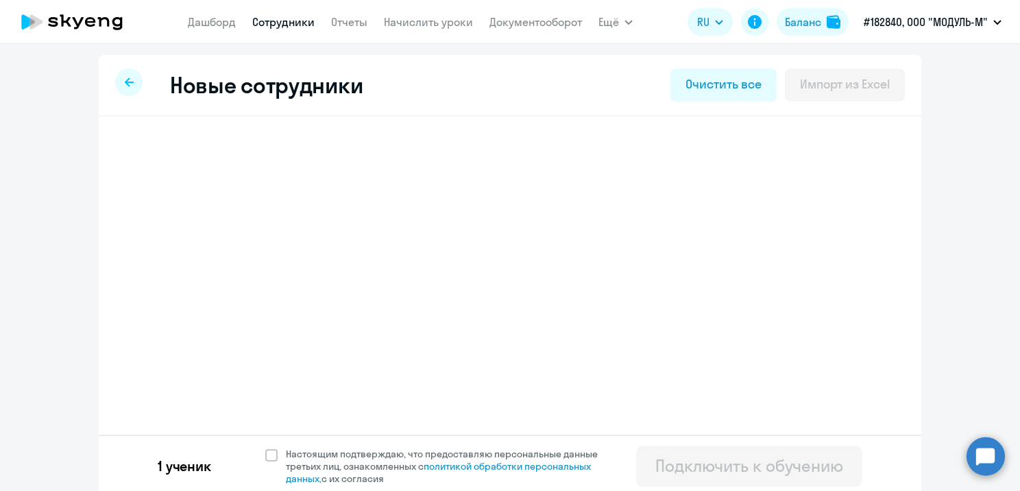
select select "english_adult_not_native_speaker_premium"
select select "3"
click at [329, 162] on div "[PERSON_NAME]" at bounding box center [447, 155] width 606 height 55
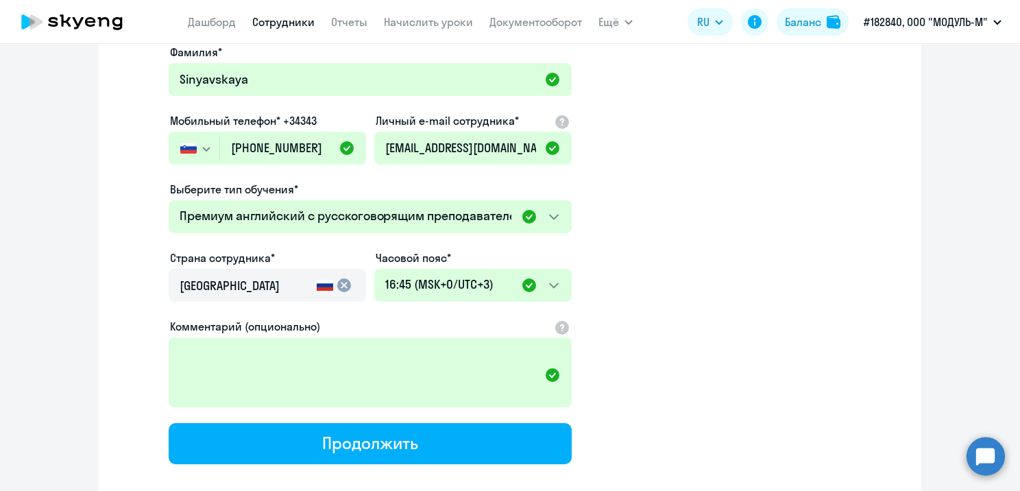
scroll to position [332, 0]
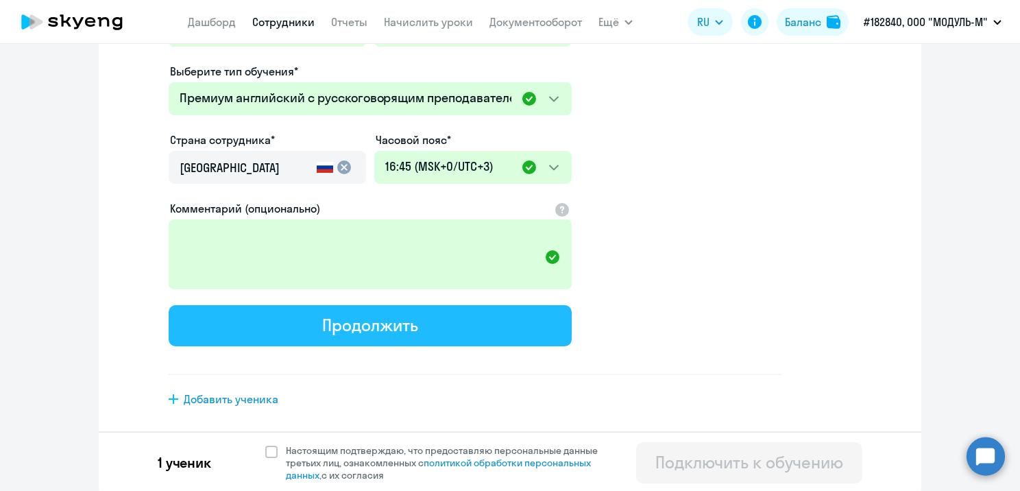
click at [348, 323] on div "Продолжить" at bounding box center [369, 325] width 95 height 22
select select "english_adult_not_native_speaker_premium"
select select "3"
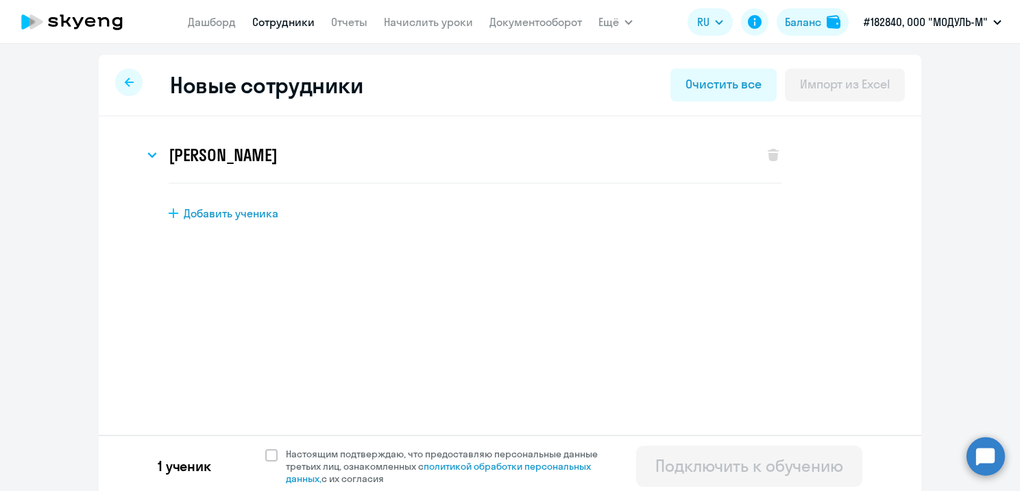
scroll to position [5, 0]
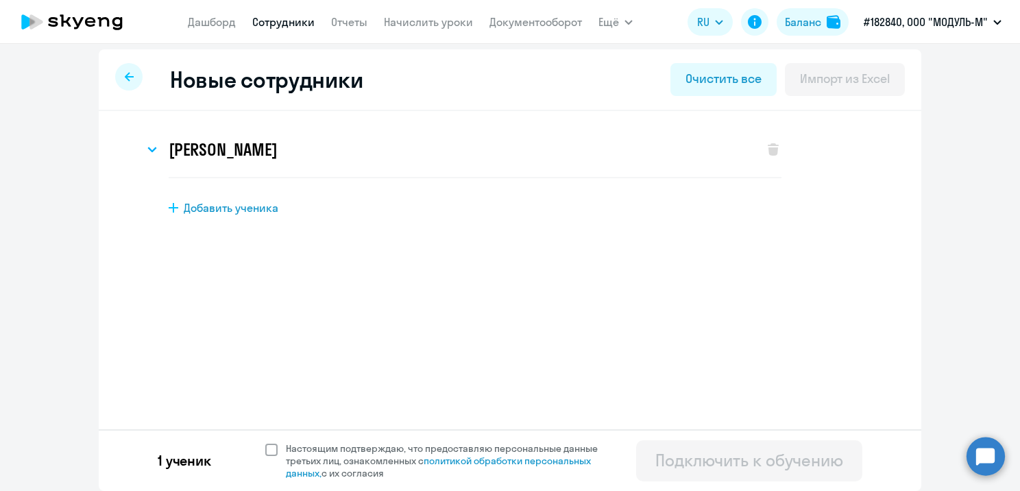
click at [272, 451] on span at bounding box center [271, 450] width 12 height 12
click at [265, 442] on input "Настоящим подтверждаю, что предоставляю персональные данные третьих лиц, ознако…" at bounding box center [265, 442] width 1 height 1
checkbox input "true"
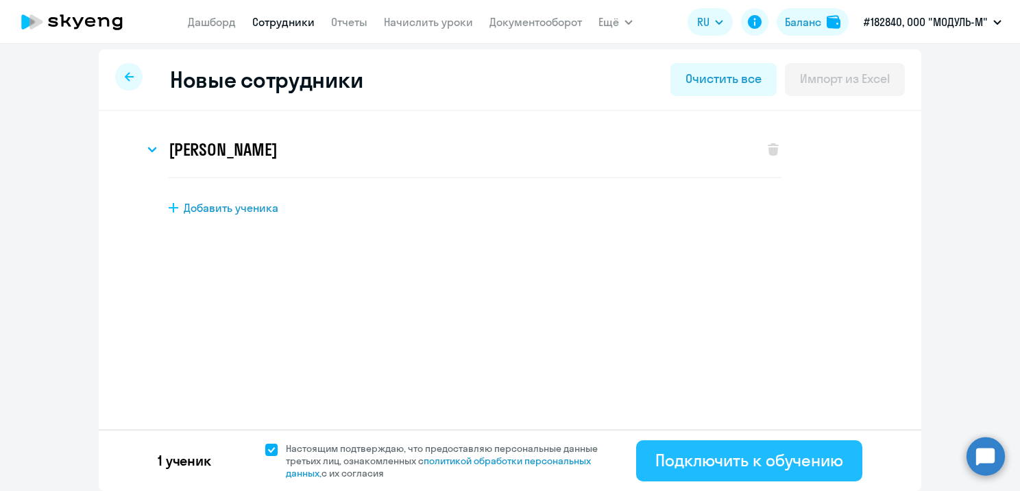
click at [719, 463] on div "Подключить к обучению" at bounding box center [749, 460] width 188 height 22
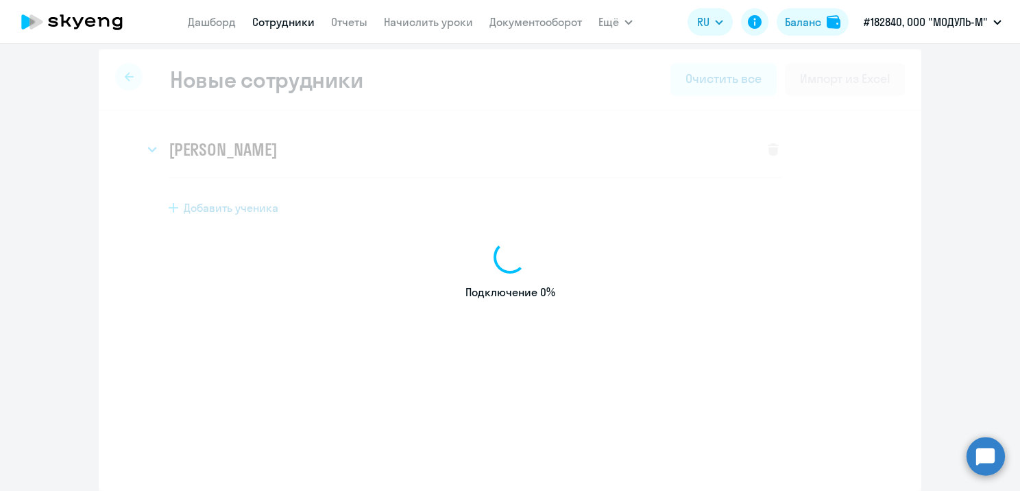
select select "english_adult_not_native_speaker"
select select "3"
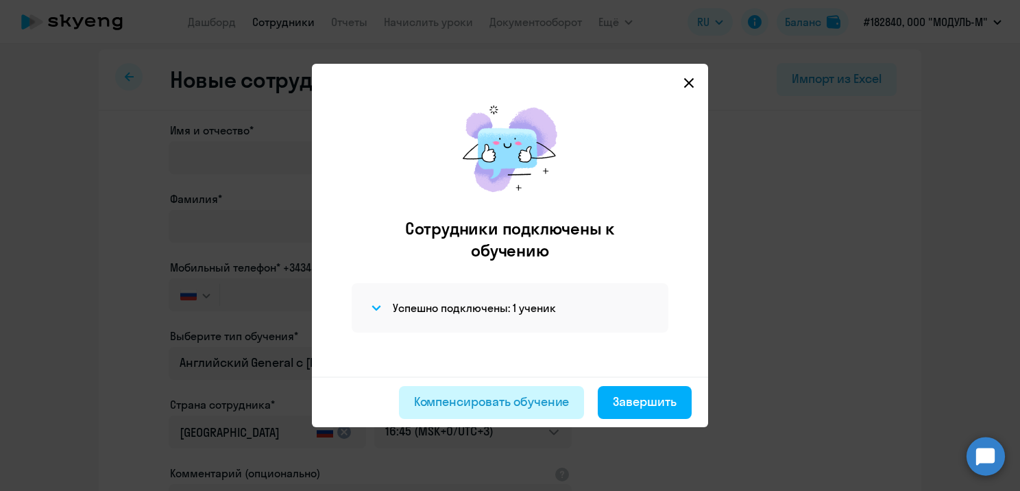
click at [556, 409] on div "Компенсировать обучение" at bounding box center [492, 402] width 156 height 18
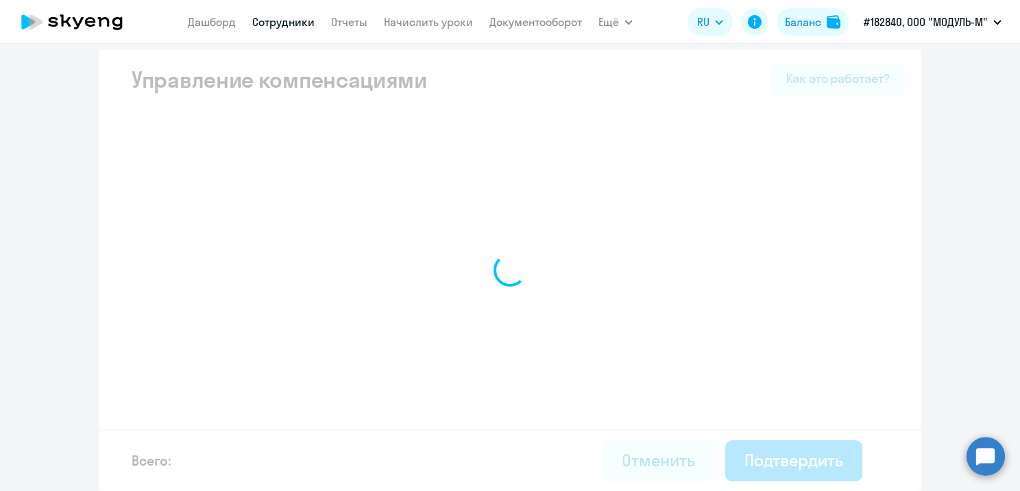
select select "MONTHLY"
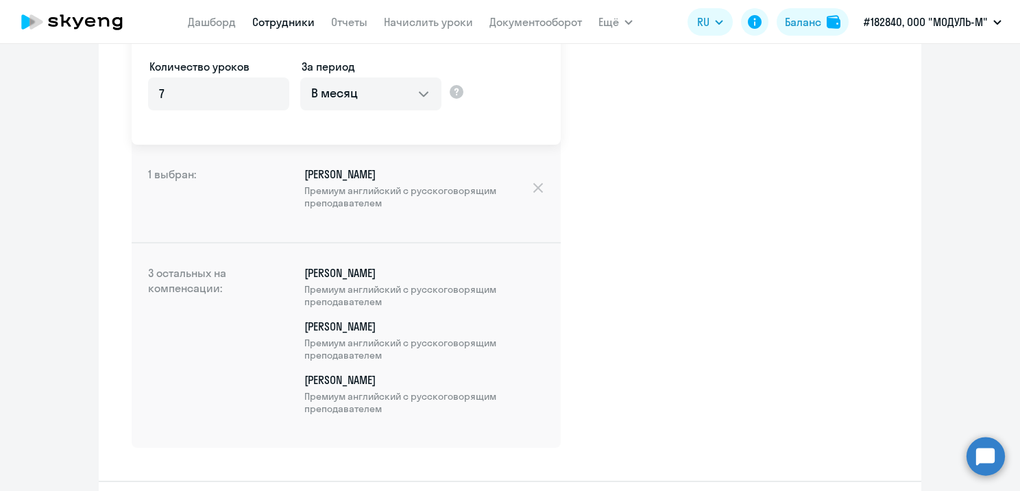
scroll to position [345, 0]
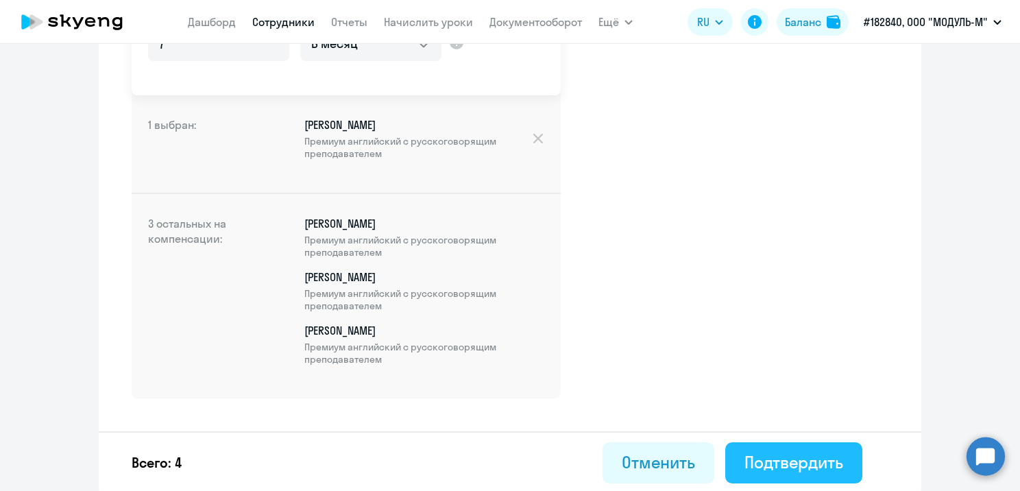
click at [751, 461] on div "Подтвердить" at bounding box center [794, 462] width 99 height 22
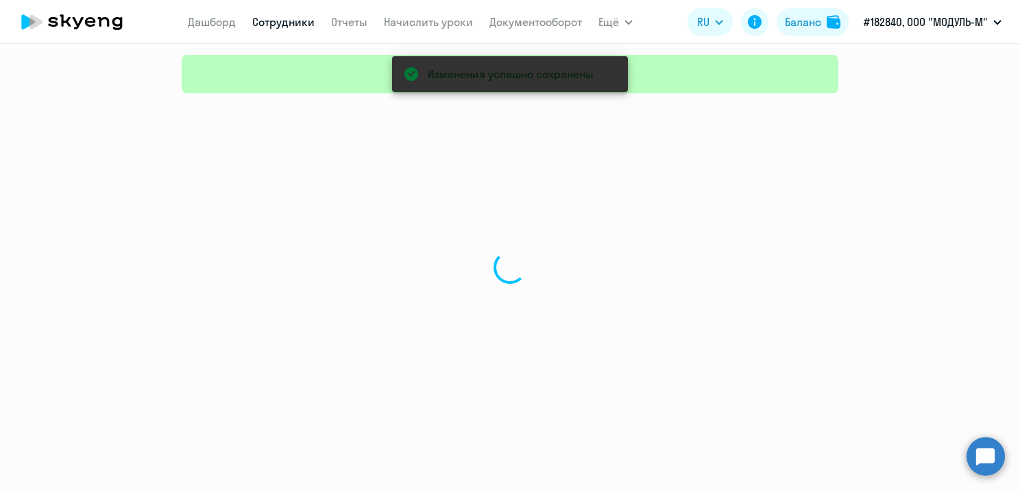
select select "30"
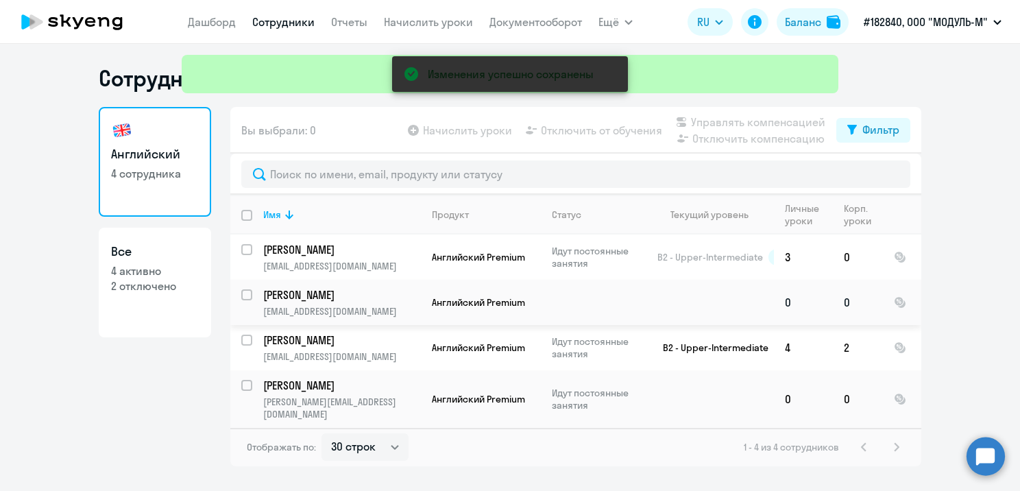
click at [623, 296] on td at bounding box center [594, 302] width 106 height 45
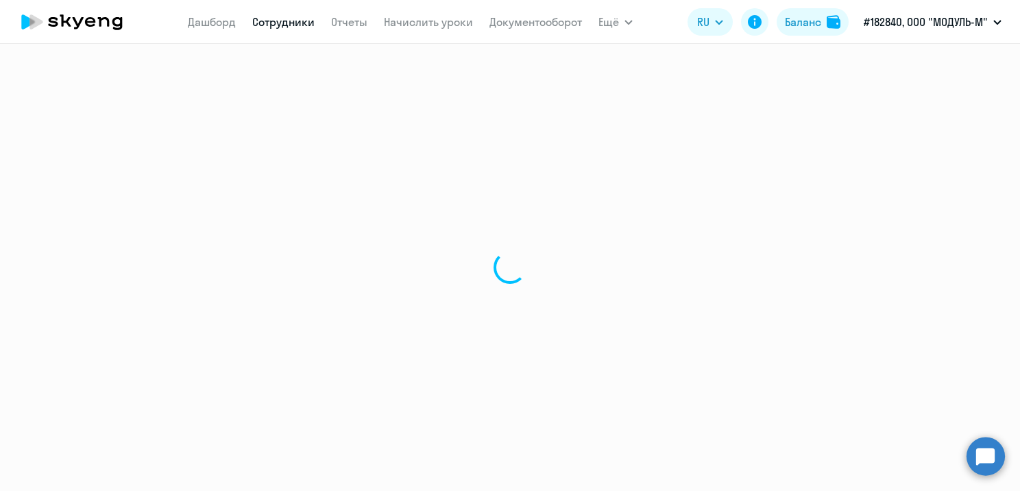
select select "english"
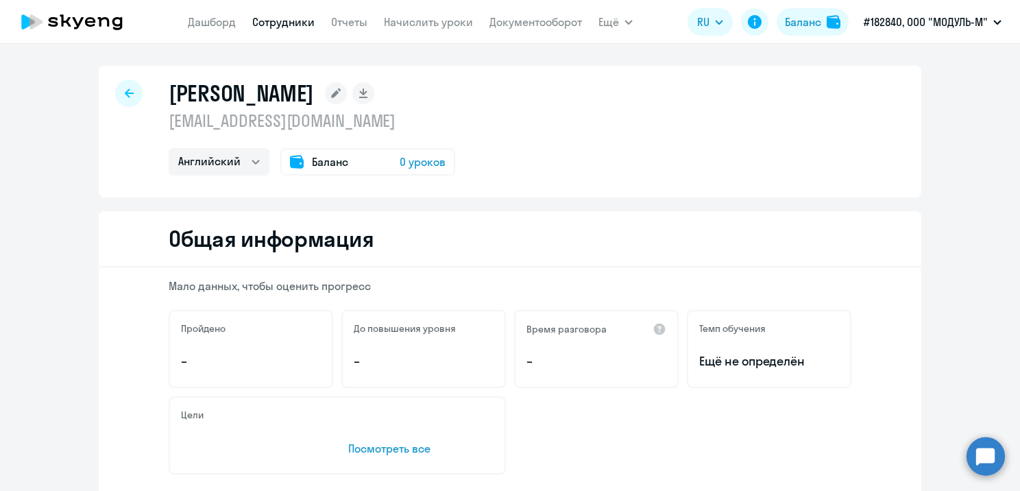
click at [125, 93] on icon at bounding box center [129, 92] width 9 height 9
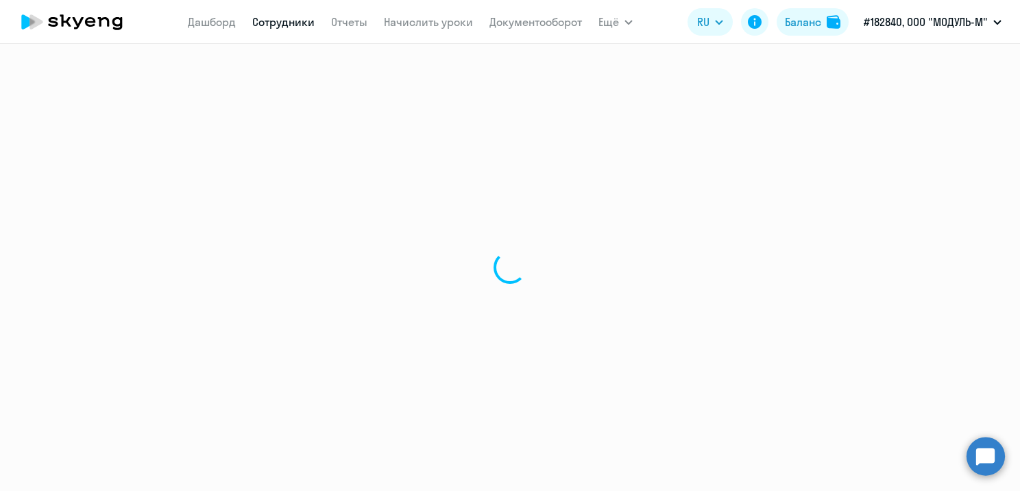
select select "30"
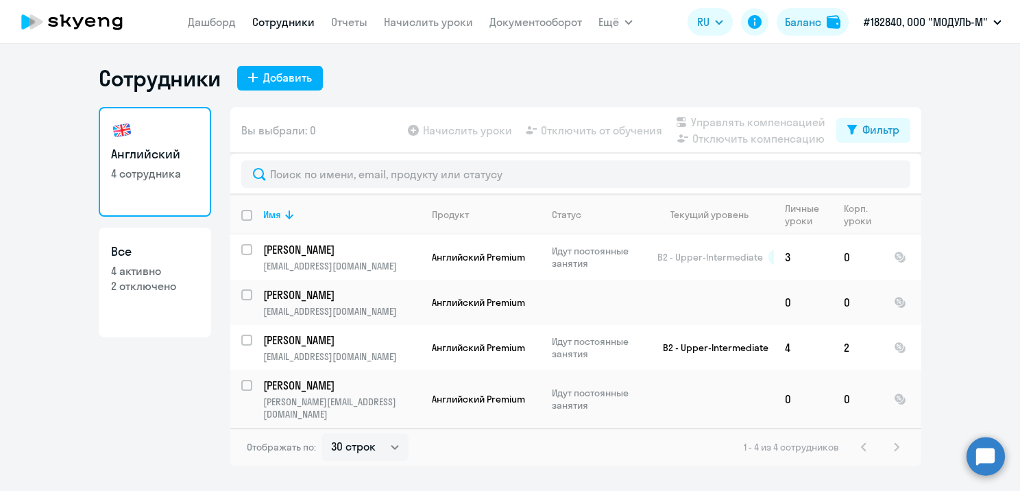
click at [427, 30] on nav "[PERSON_NAME] Отчеты Начислить уроки Документооборот" at bounding box center [385, 21] width 394 height 27
click at [247, 291] on input "select row 142254" at bounding box center [254, 302] width 27 height 27
checkbox input "true"
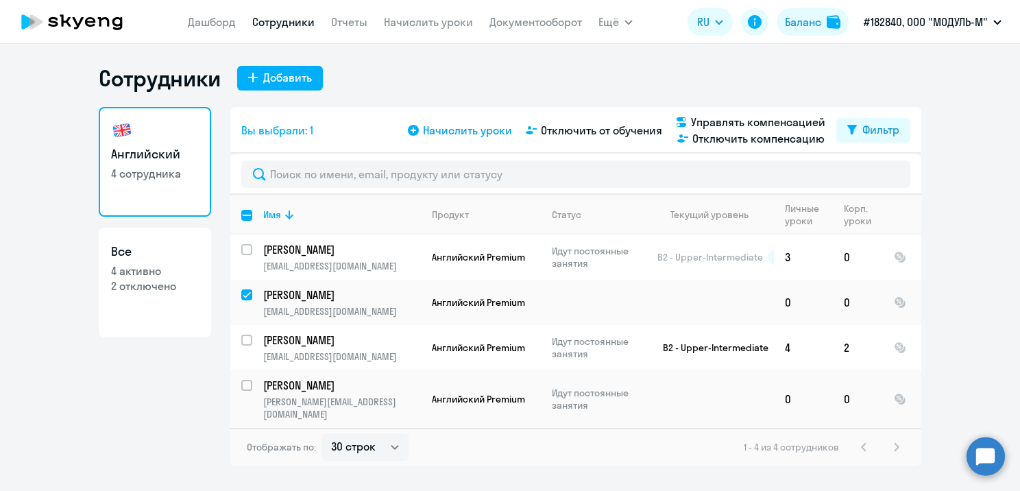
click at [495, 129] on span "Начислить уроки" at bounding box center [467, 130] width 89 height 16
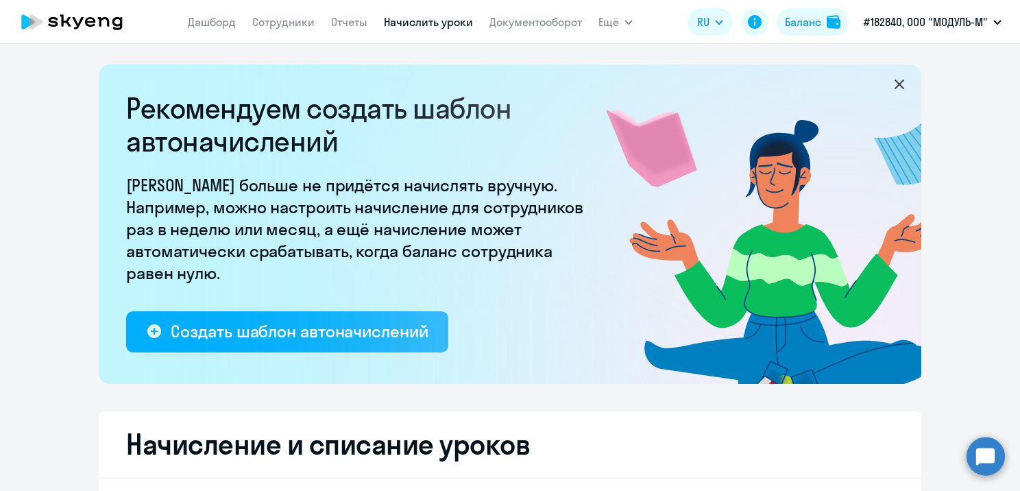
select select "10"
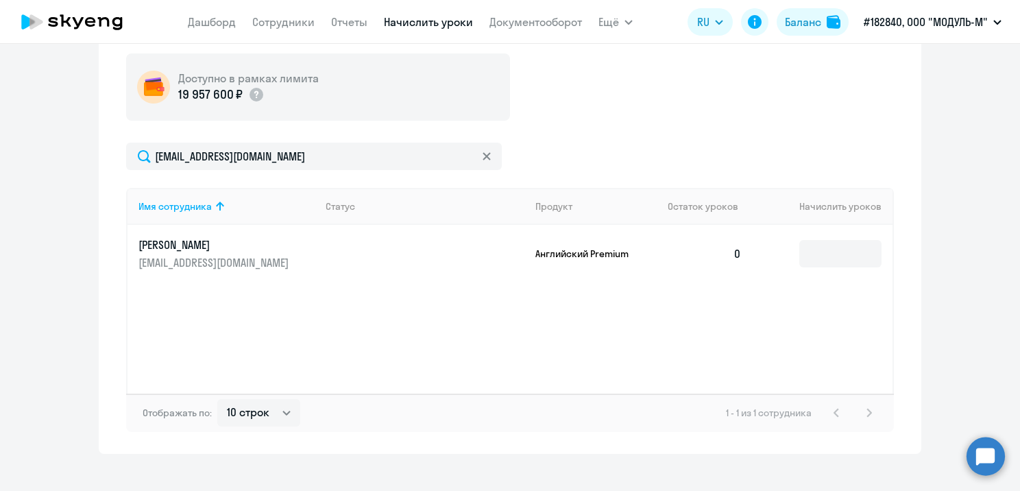
scroll to position [517, 0]
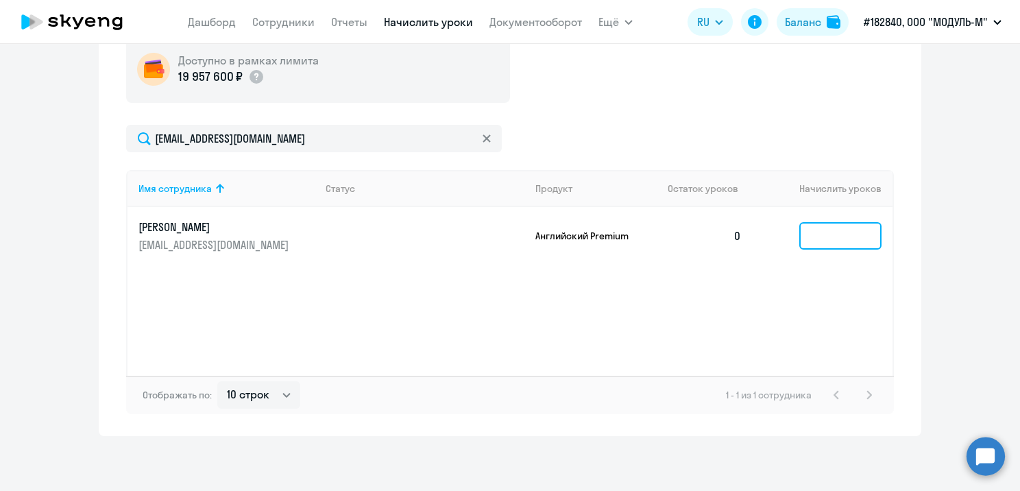
click at [843, 230] on input at bounding box center [840, 235] width 82 height 27
type input "5"
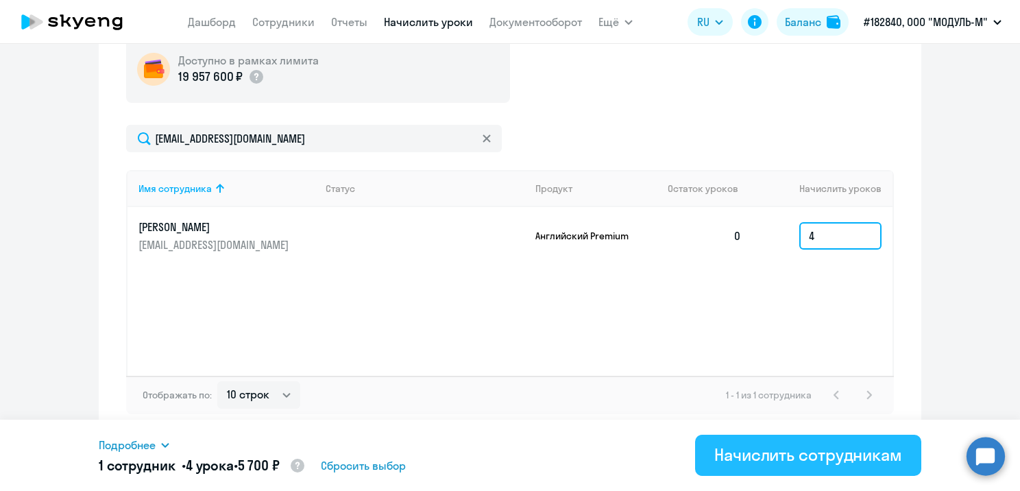
type input "4"
click at [815, 446] on div "Начислить сотрудникам" at bounding box center [808, 455] width 188 height 22
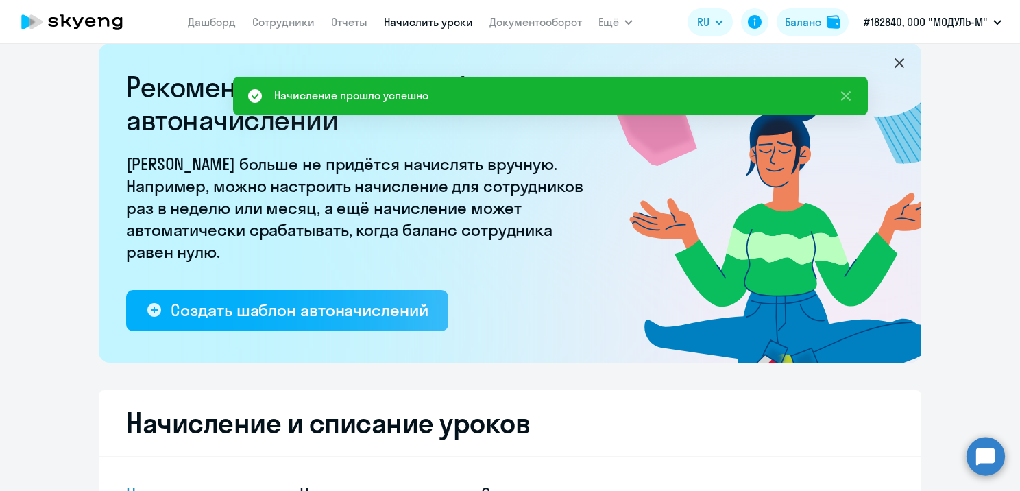
scroll to position [0, 0]
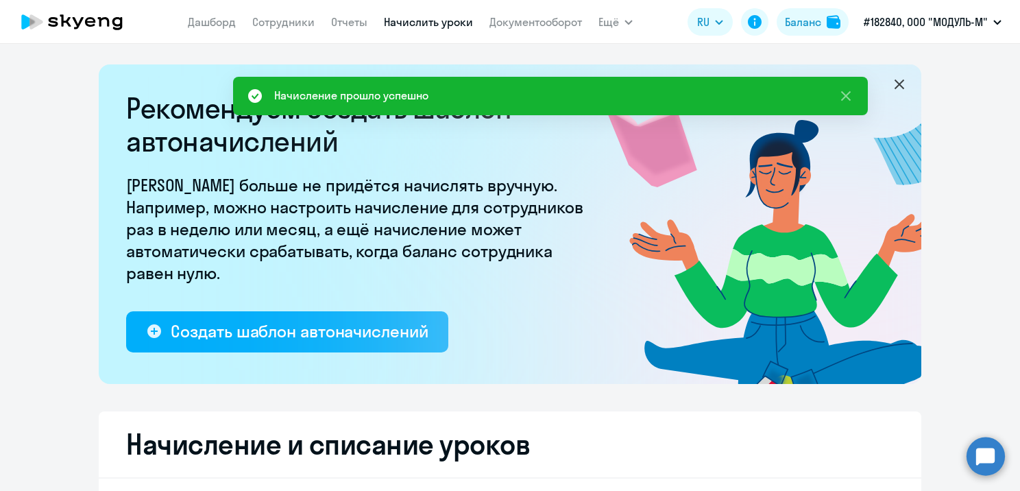
click at [662, 208] on rect at bounding box center [651, 149] width 173 height 161
